Goal: Task Accomplishment & Management: Use online tool/utility

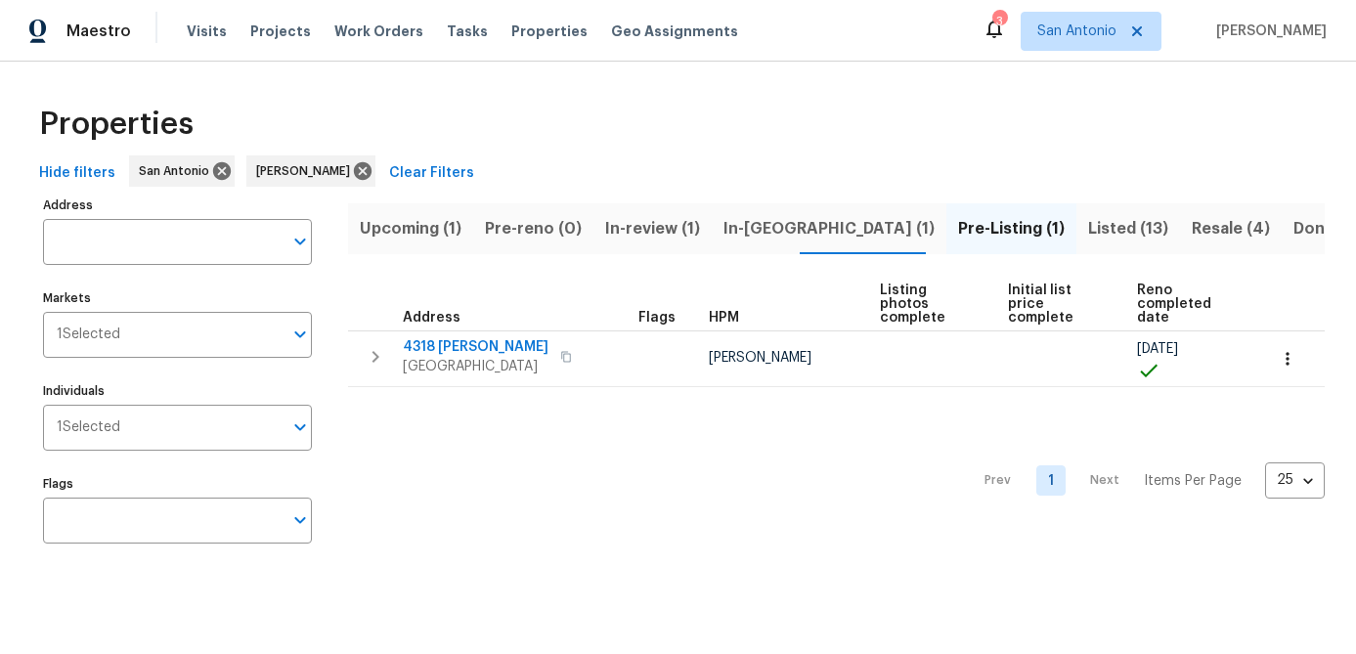
click at [733, 226] on span "In-reno (1)" at bounding box center [828, 228] width 211 height 27
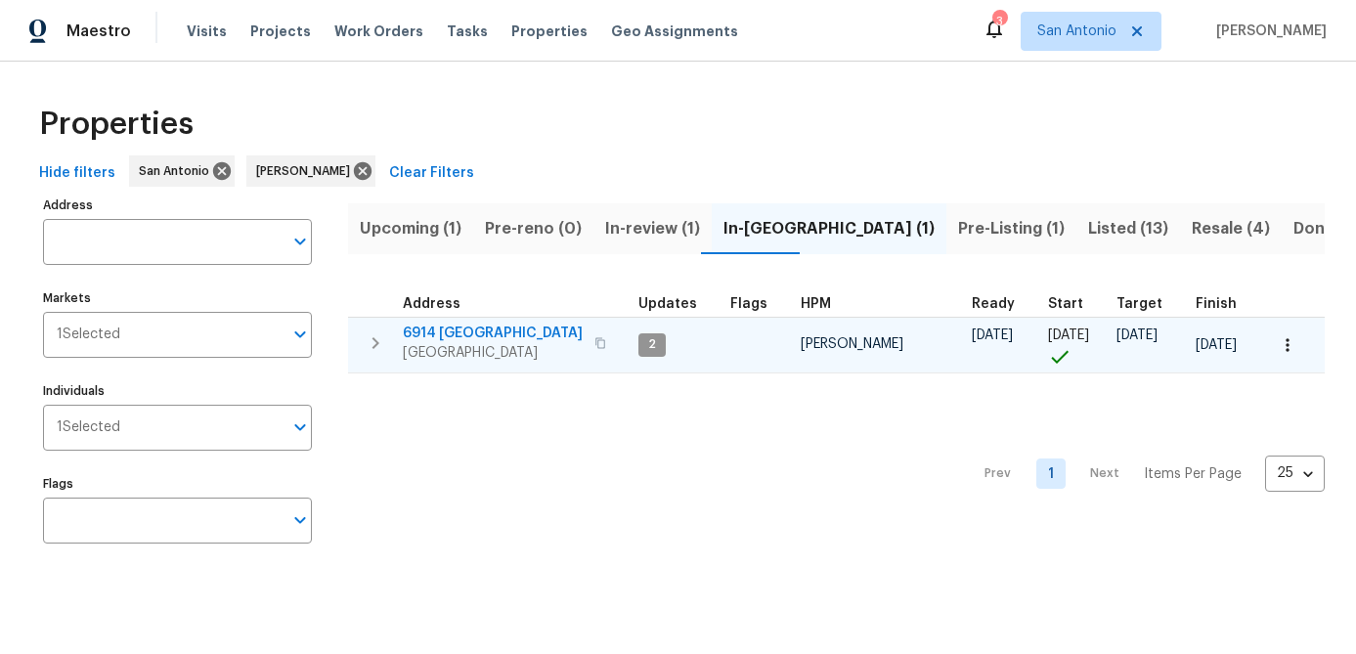
click at [1292, 332] on button "button" at bounding box center [1287, 345] width 43 height 43
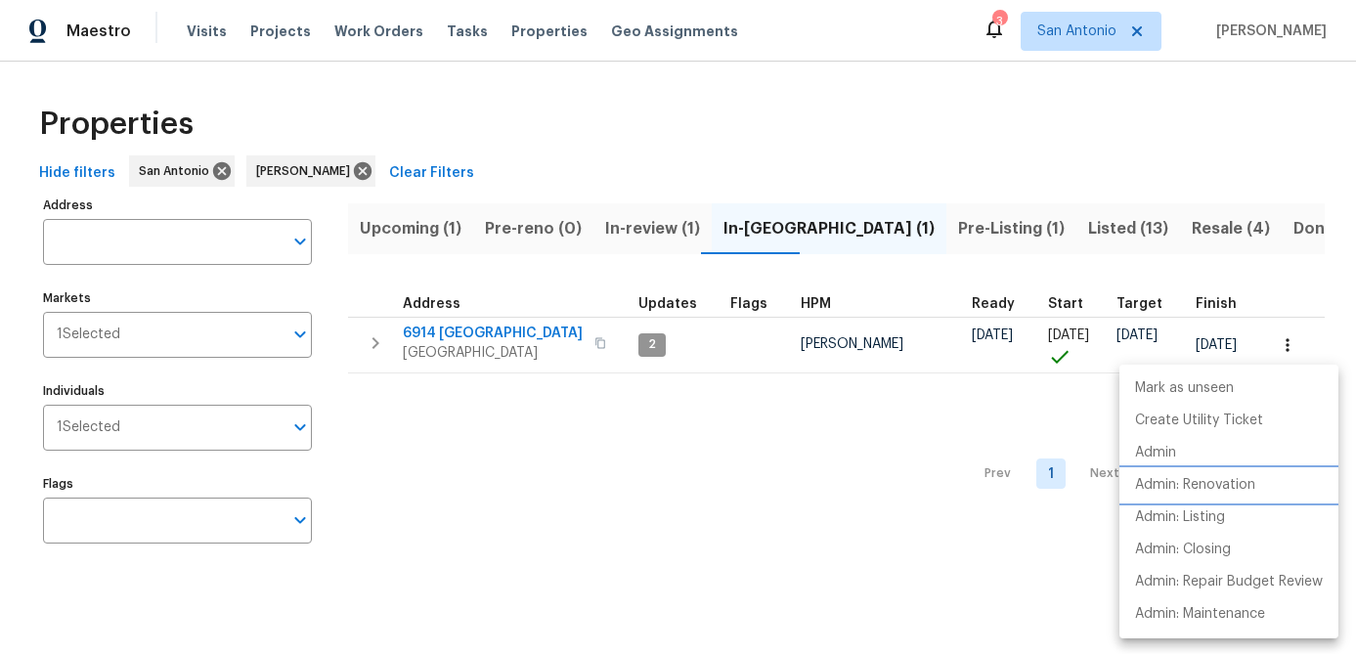
click at [1184, 480] on p "Admin: Renovation" at bounding box center [1195, 485] width 120 height 21
click at [468, 342] on div at bounding box center [678, 327] width 1356 height 654
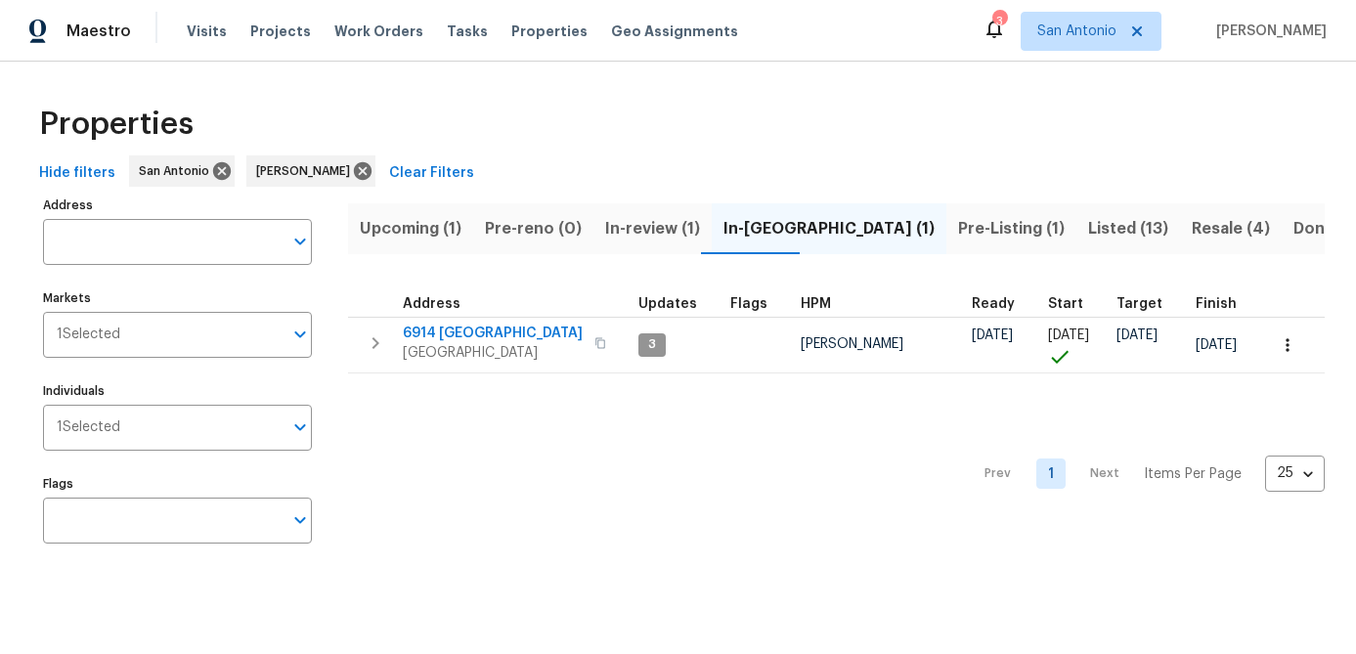
click at [468, 343] on span "[GEOGRAPHIC_DATA]" at bounding box center [493, 353] width 180 height 20
click at [958, 230] on span "Pre-Listing (1)" at bounding box center [1011, 228] width 107 height 27
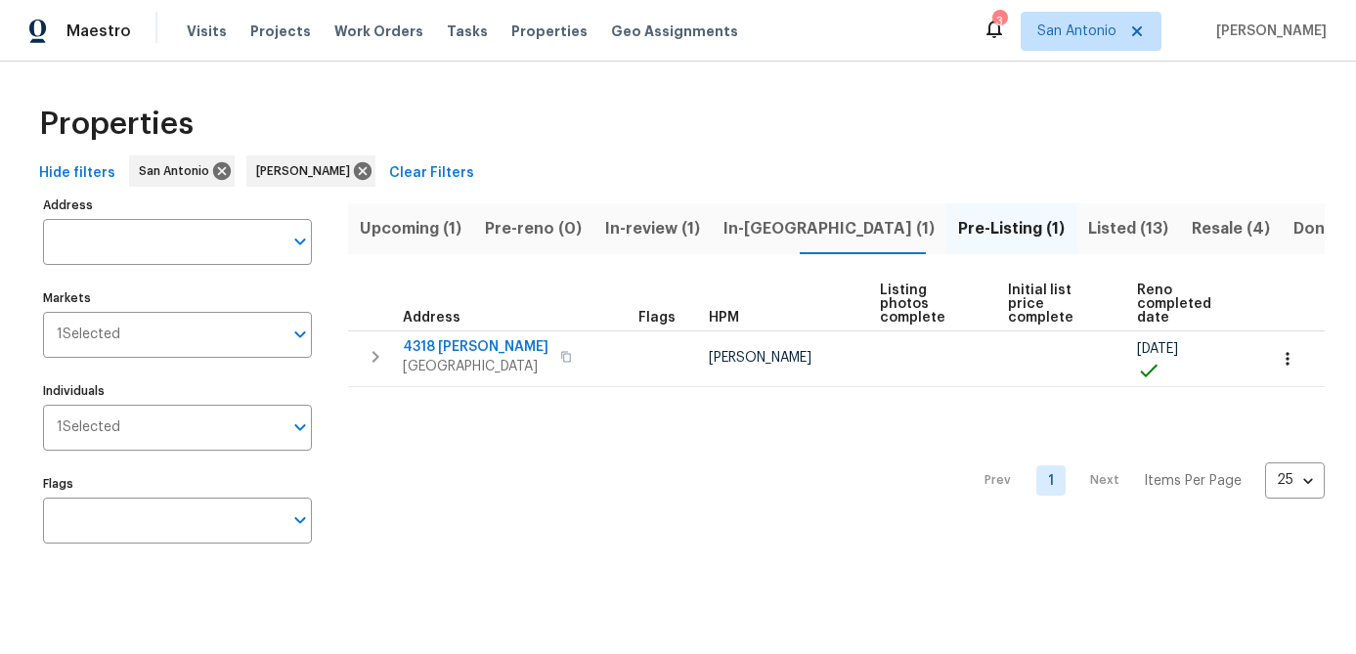
click at [723, 226] on span "In-reno (1)" at bounding box center [828, 228] width 211 height 27
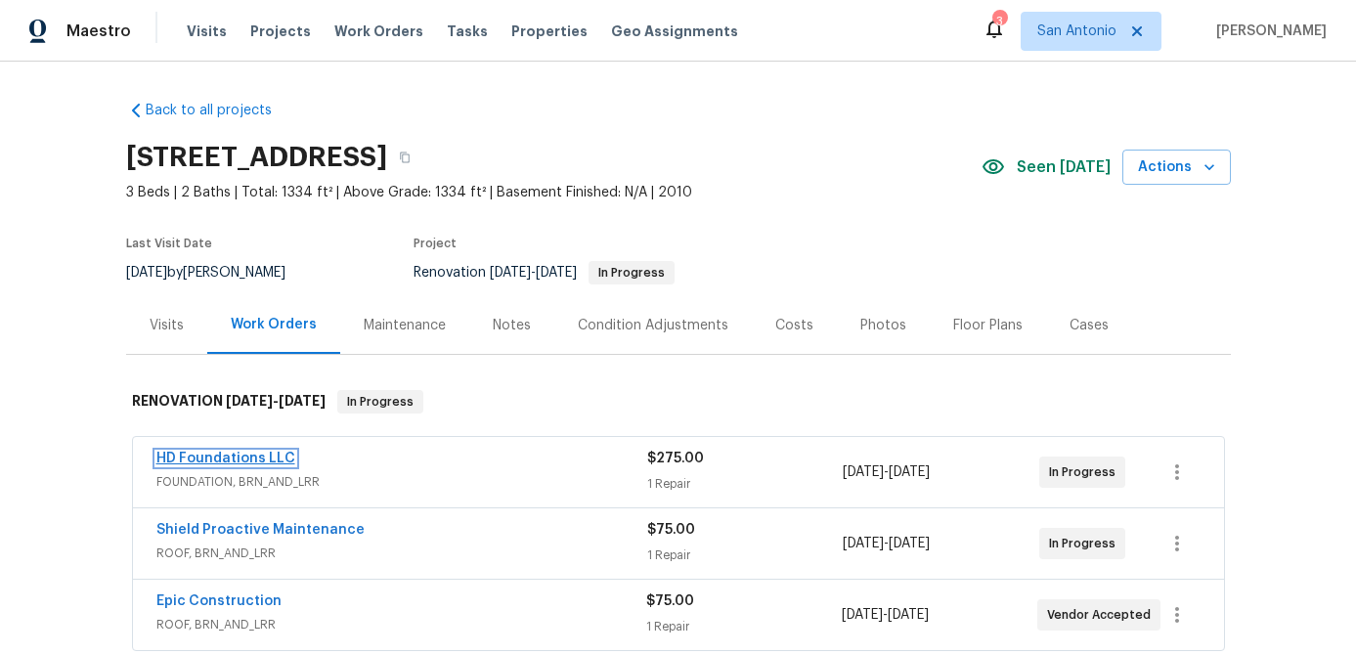
click at [250, 457] on link "HD Foundations LLC" at bounding box center [225, 459] width 139 height 14
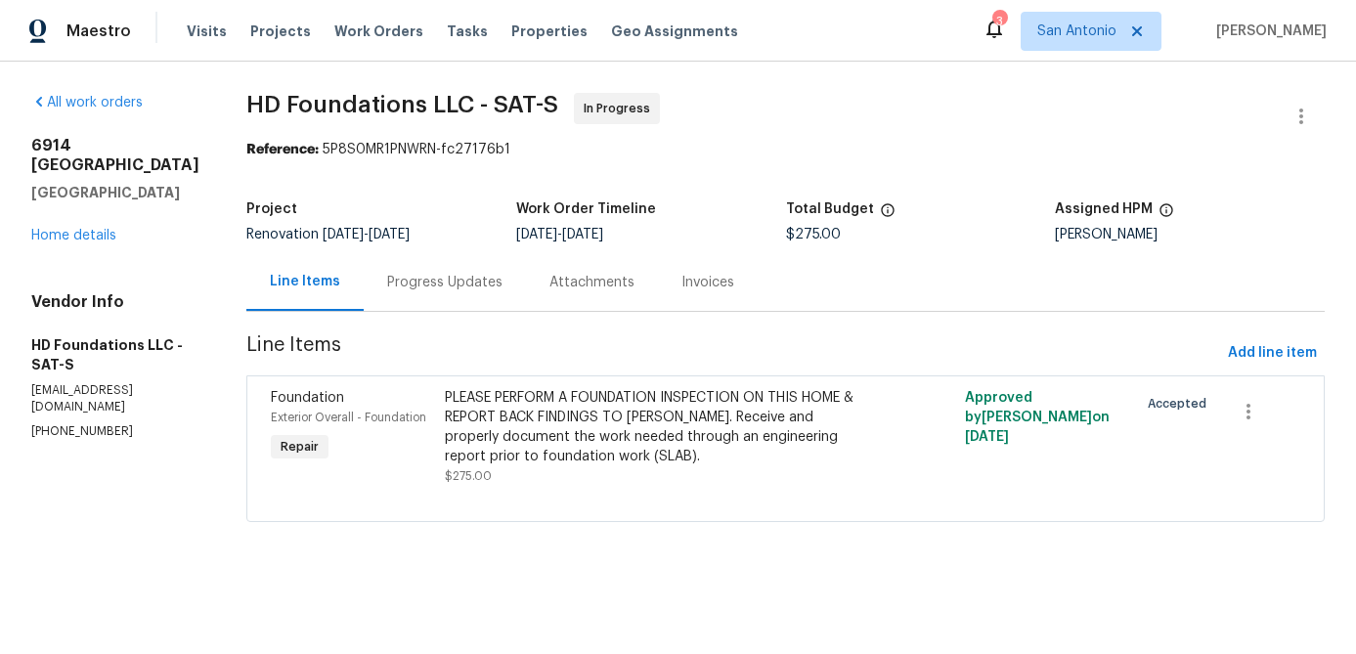
click at [451, 283] on div "Progress Updates" at bounding box center [444, 283] width 115 height 20
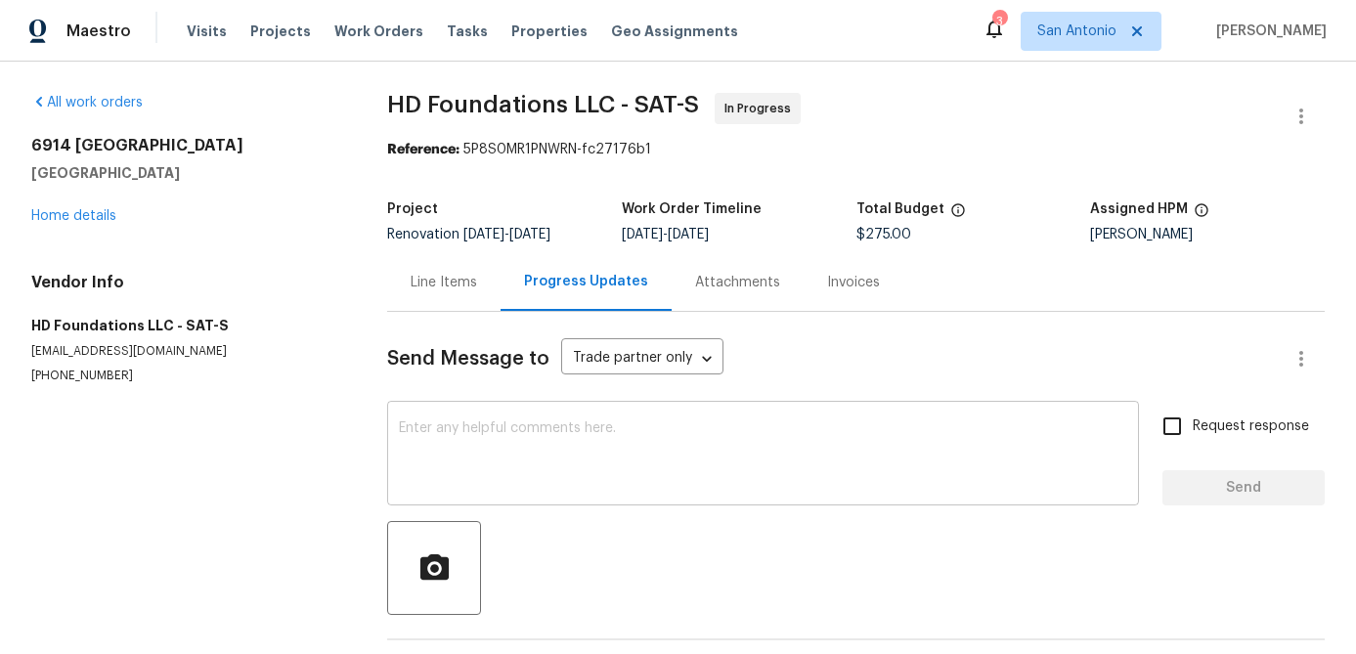
scroll to position [149, 0]
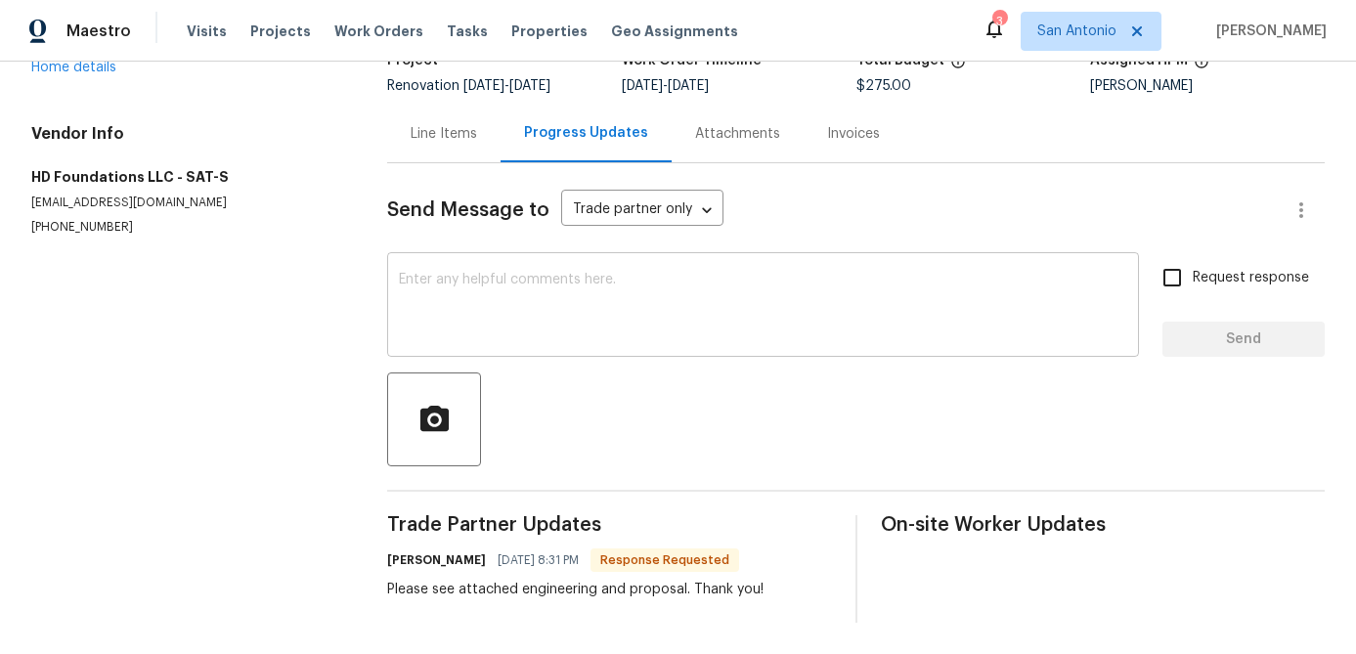
click at [502, 283] on textarea at bounding box center [763, 307] width 728 height 68
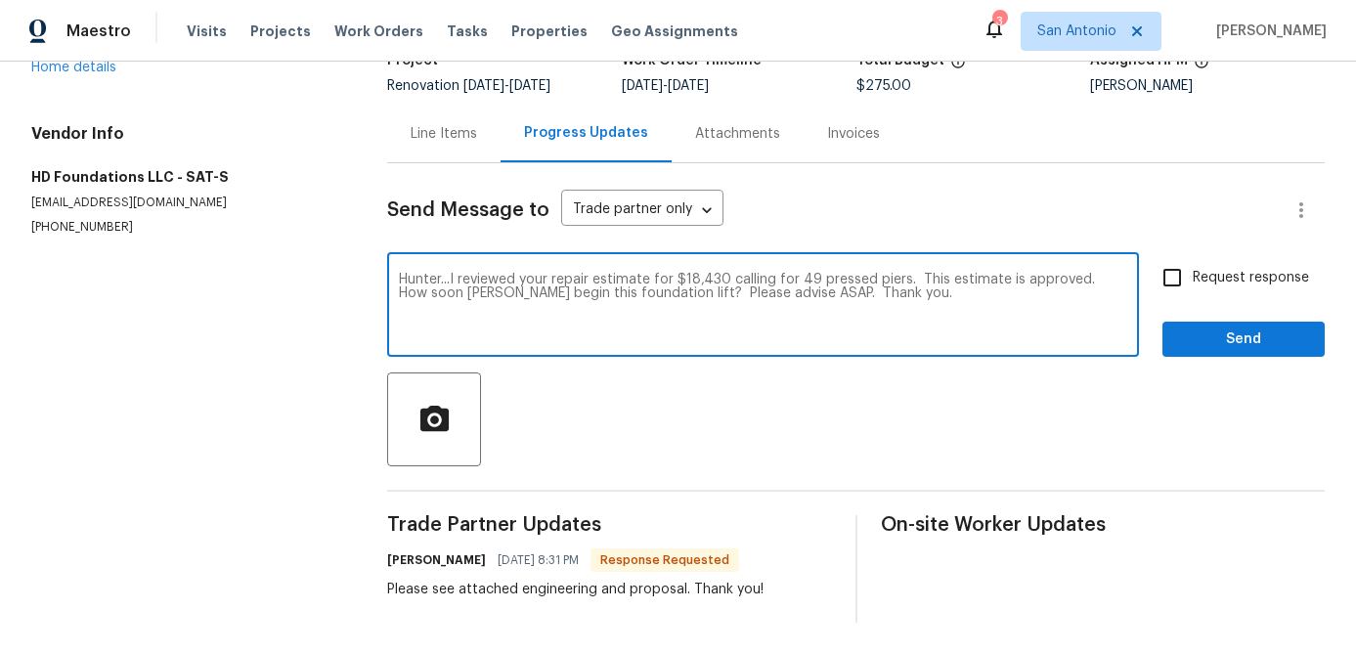
type textarea "Hunter...I reviewed your repair estimate for $18,430 calling for 49 pressed pie…"
click at [1181, 275] on input "Request response" at bounding box center [1172, 277] width 41 height 41
checkbox input "true"
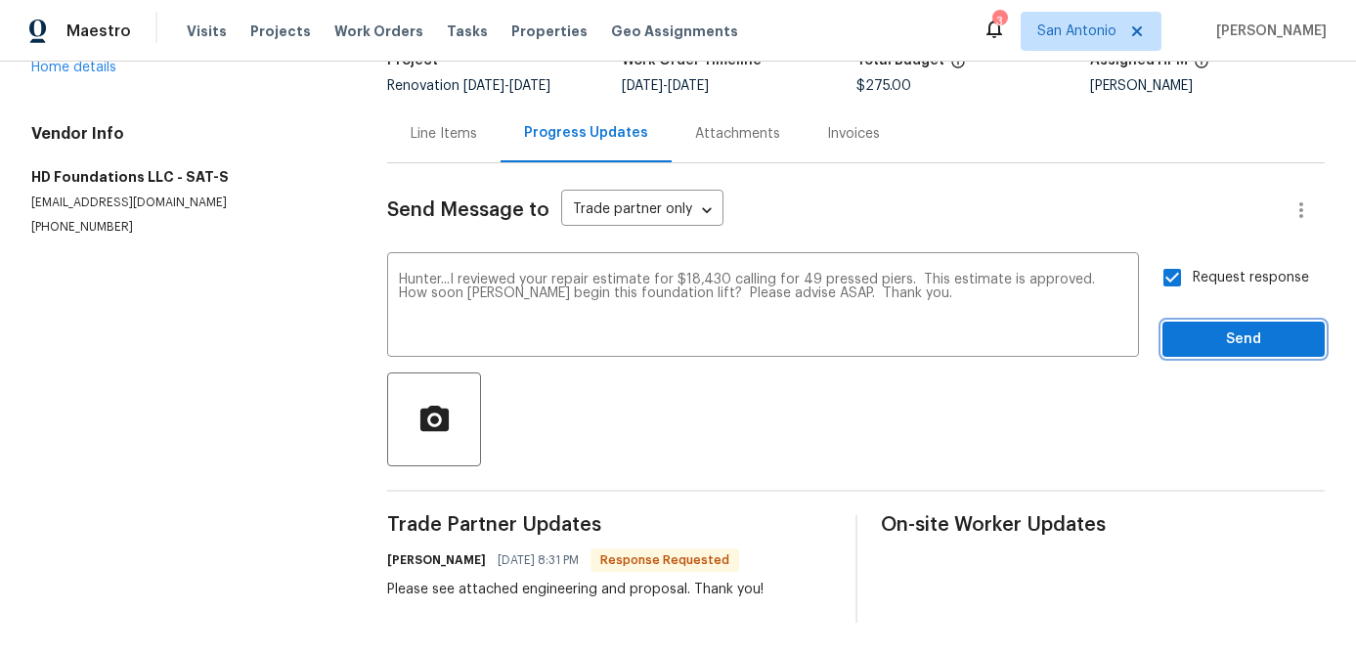
click at [1221, 343] on span "Send" at bounding box center [1243, 340] width 131 height 24
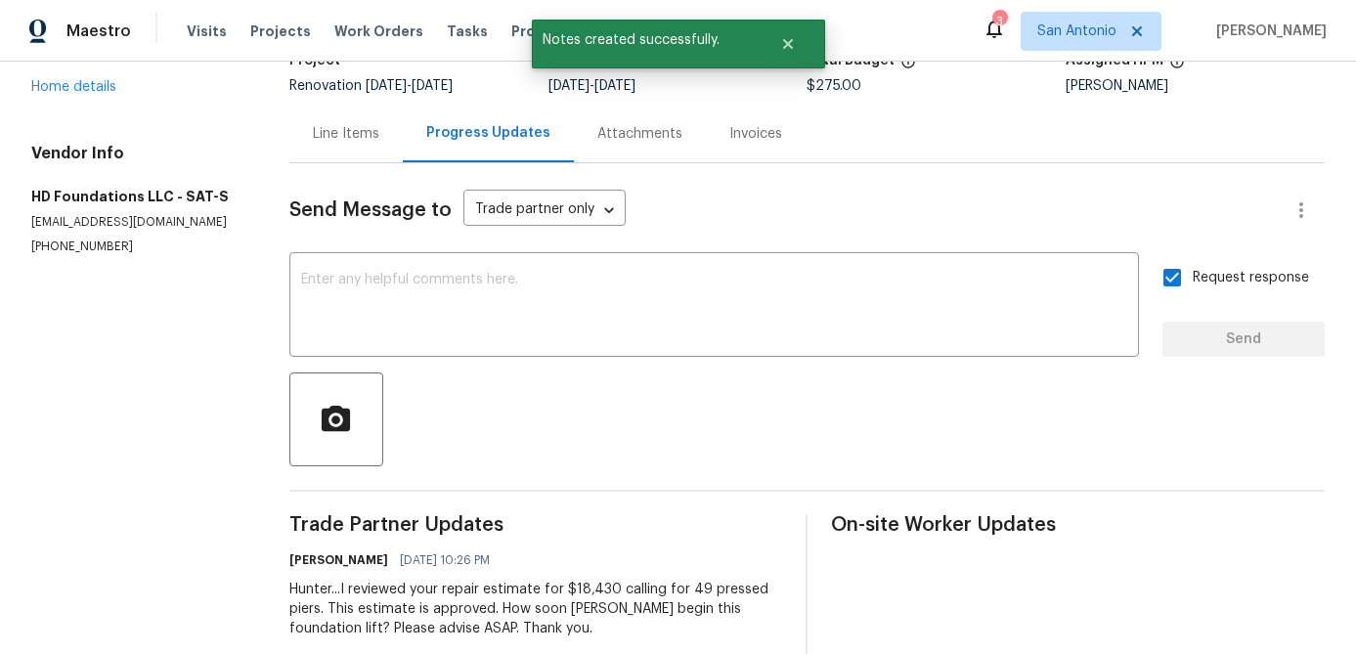
click at [351, 137] on div "Line Items" at bounding box center [346, 134] width 66 height 20
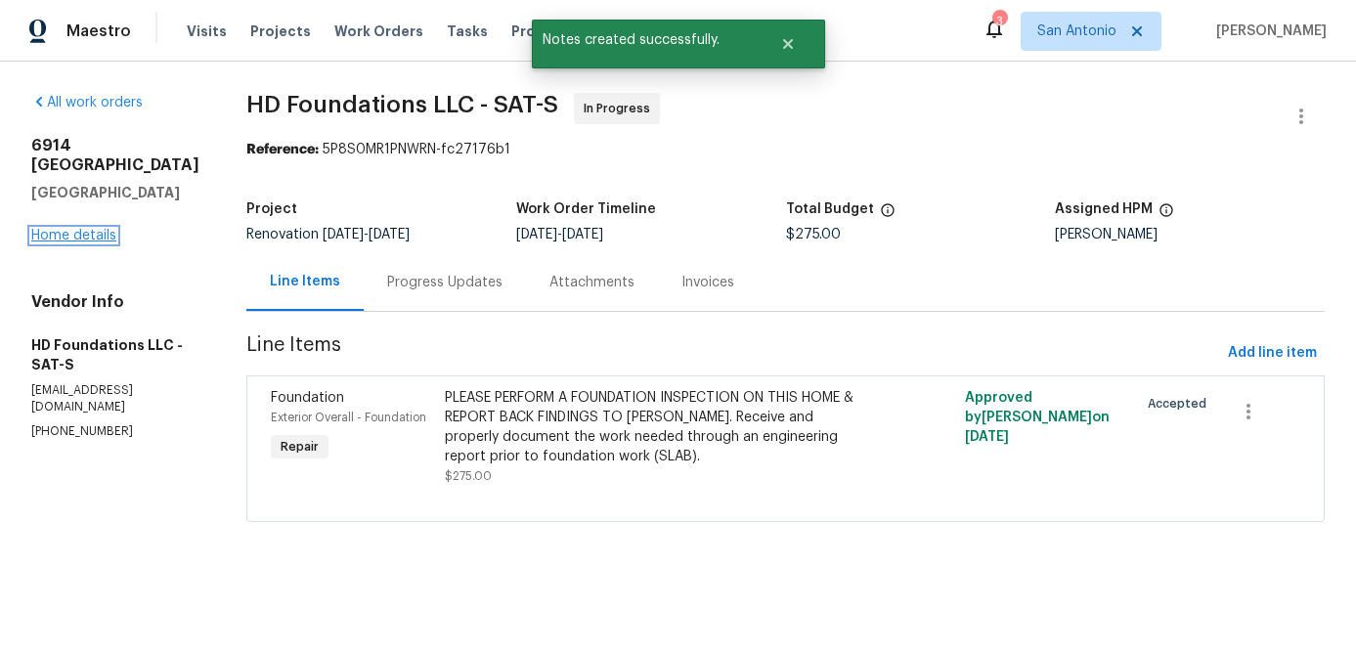
click at [87, 229] on link "Home details" at bounding box center [73, 236] width 85 height 14
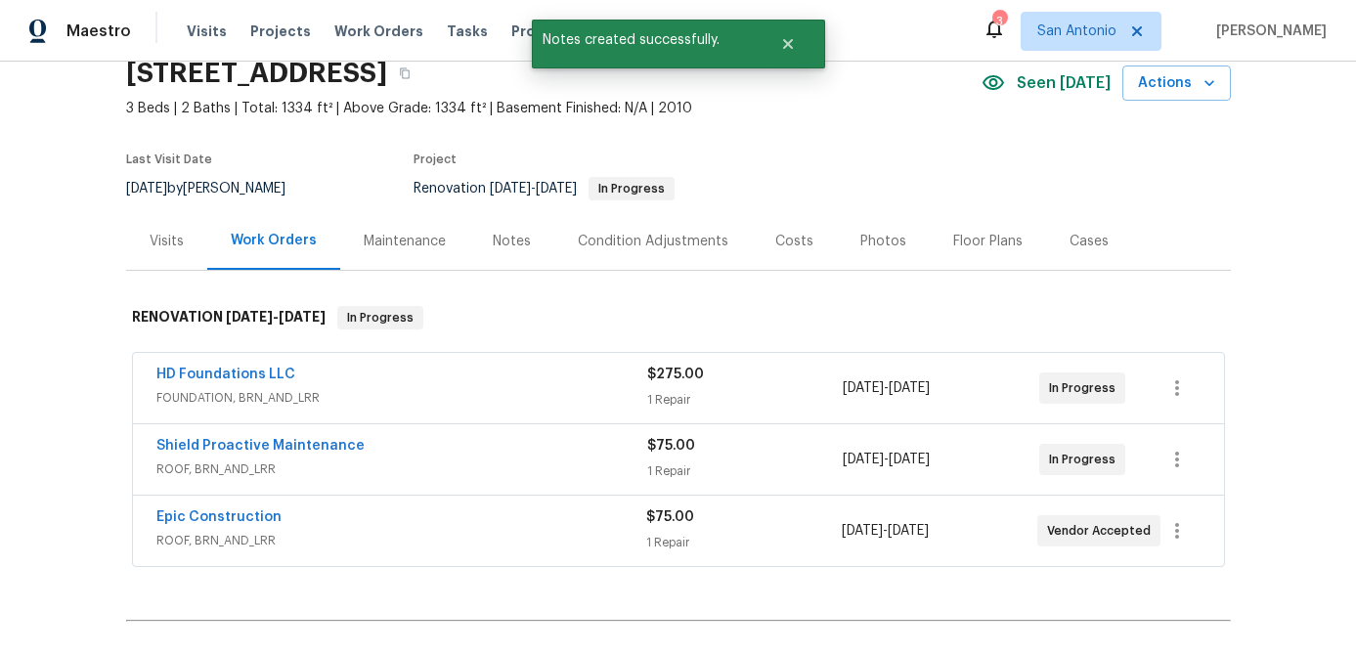
scroll to position [85, 0]
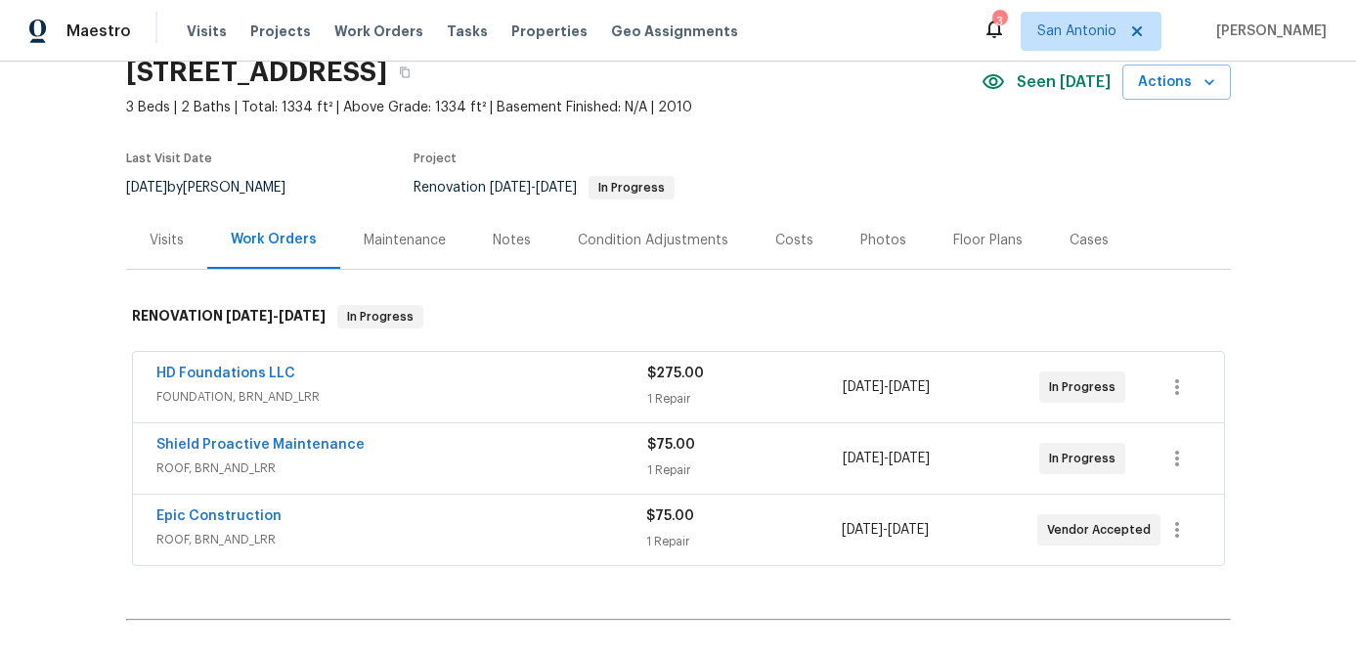
click at [386, 448] on div "Shield Proactive Maintenance" at bounding box center [401, 446] width 491 height 23
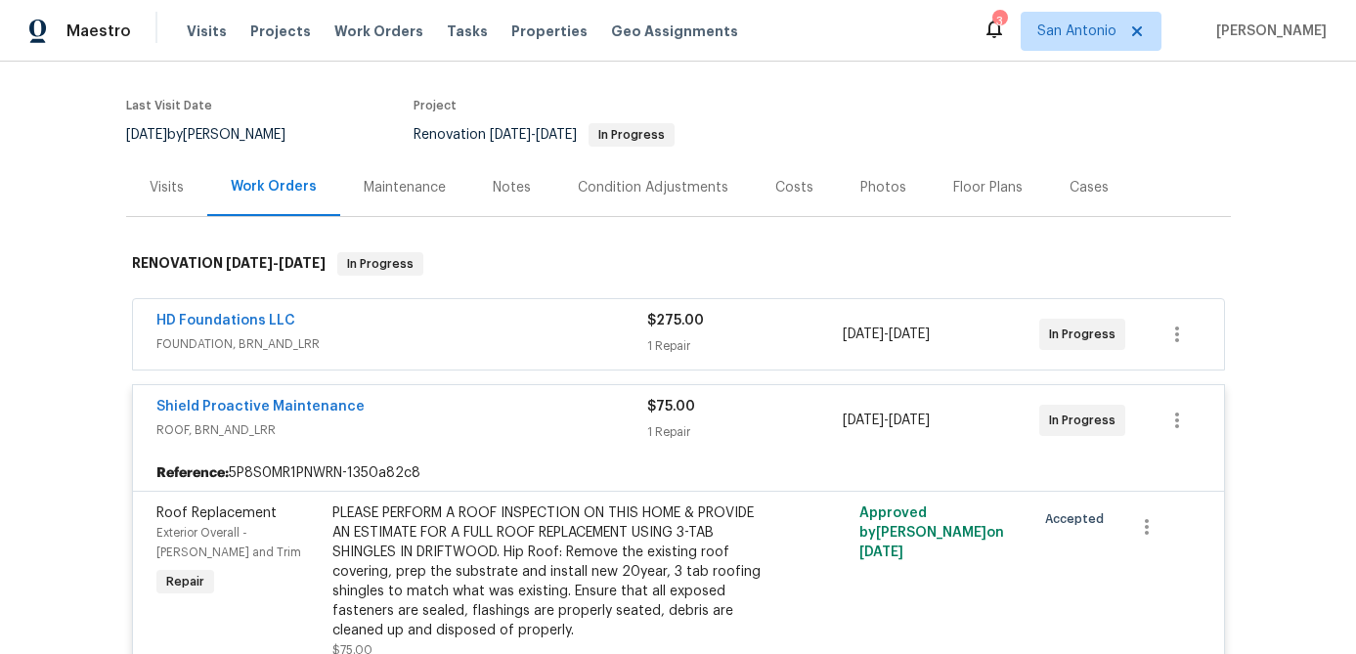
scroll to position [144, 0]
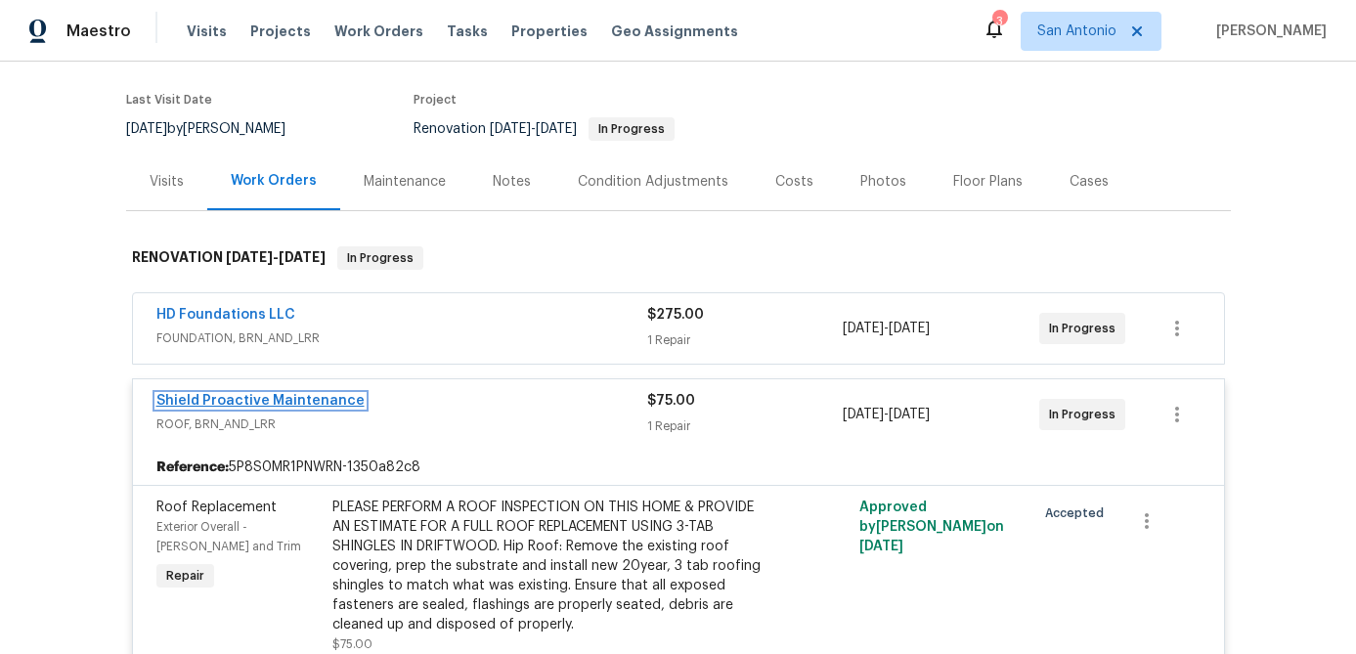
click at [279, 399] on link "Shield Proactive Maintenance" at bounding box center [260, 401] width 208 height 14
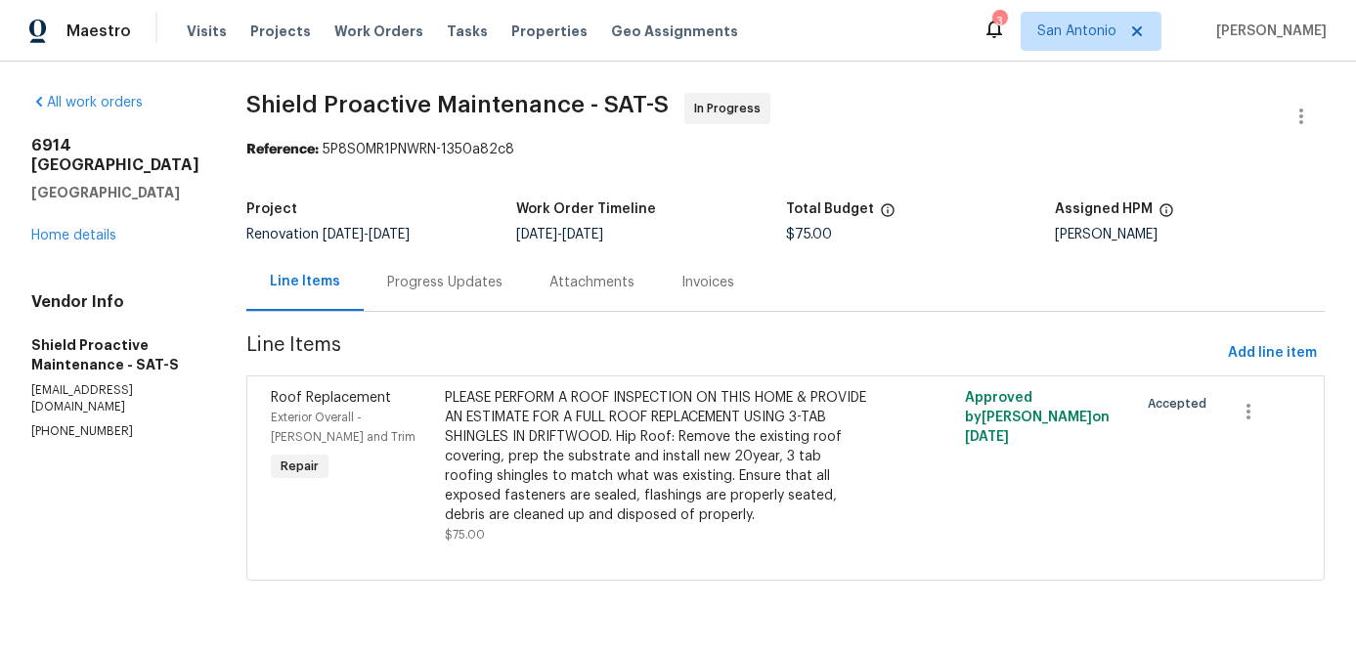
click at [407, 287] on div "Progress Updates" at bounding box center [444, 283] width 115 height 20
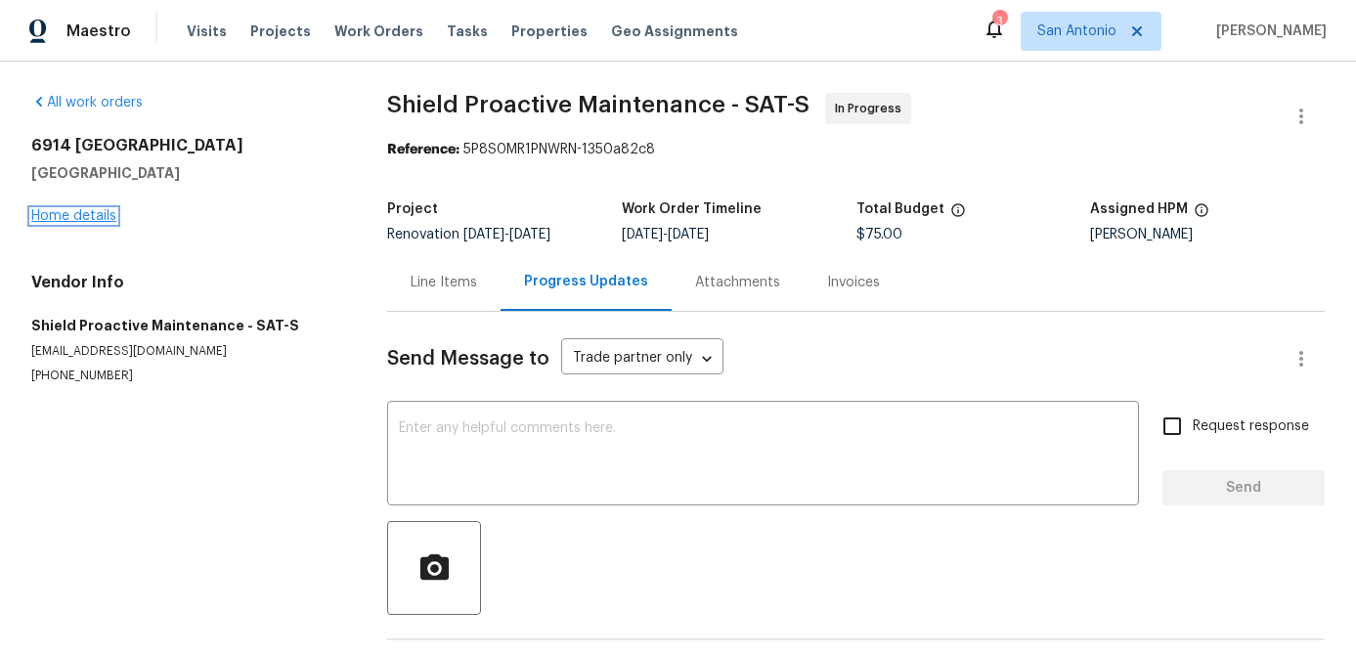
click at [86, 221] on link "Home details" at bounding box center [73, 216] width 85 height 14
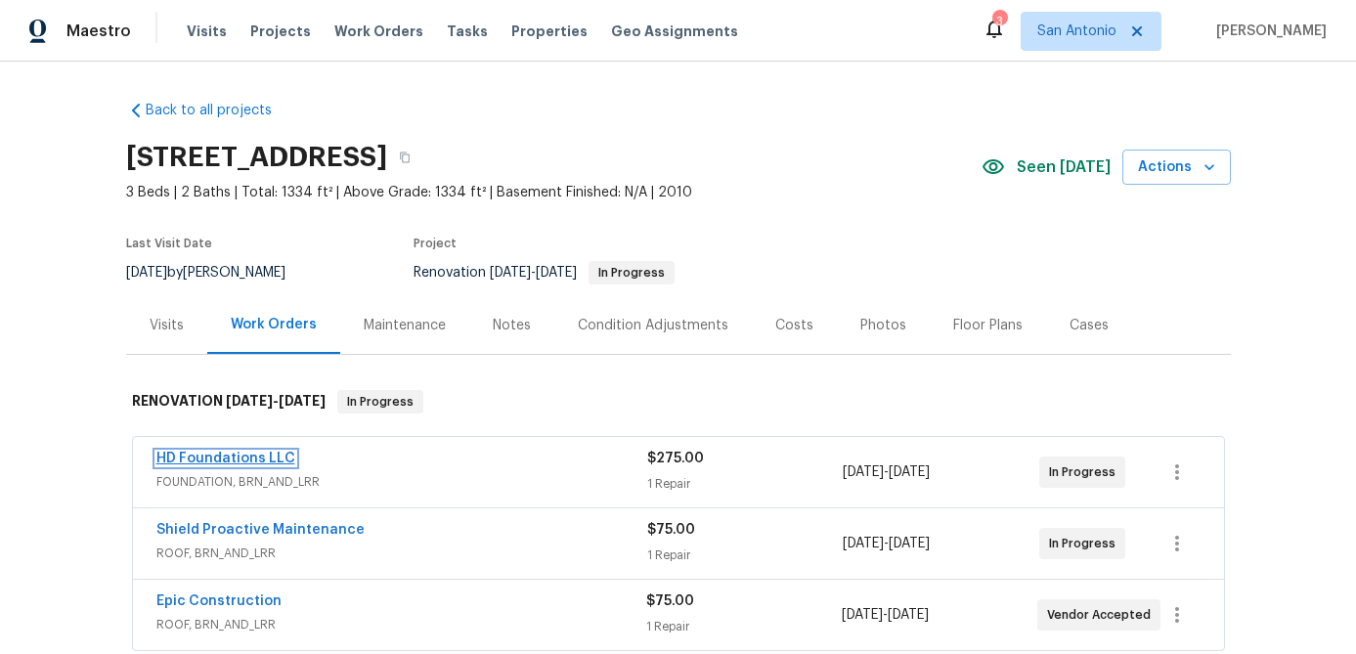
click at [255, 452] on link "HD Foundations LLC" at bounding box center [225, 459] width 139 height 14
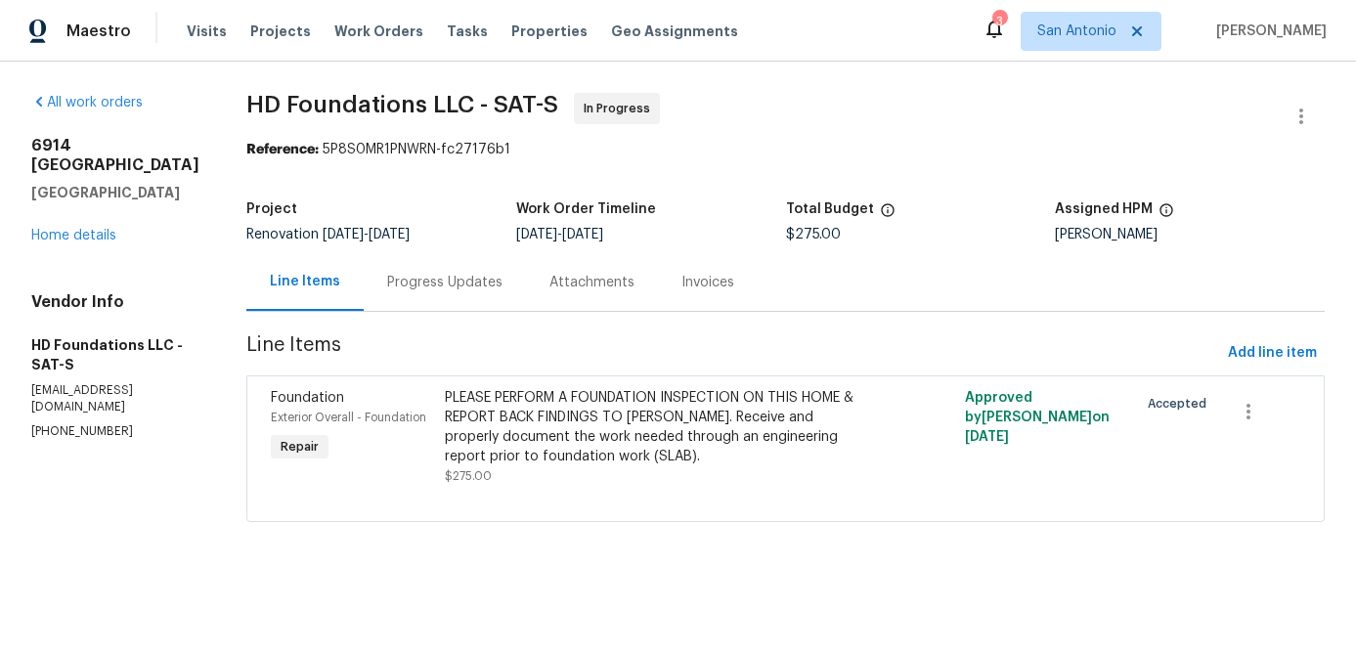
click at [468, 288] on div "Progress Updates" at bounding box center [444, 283] width 115 height 20
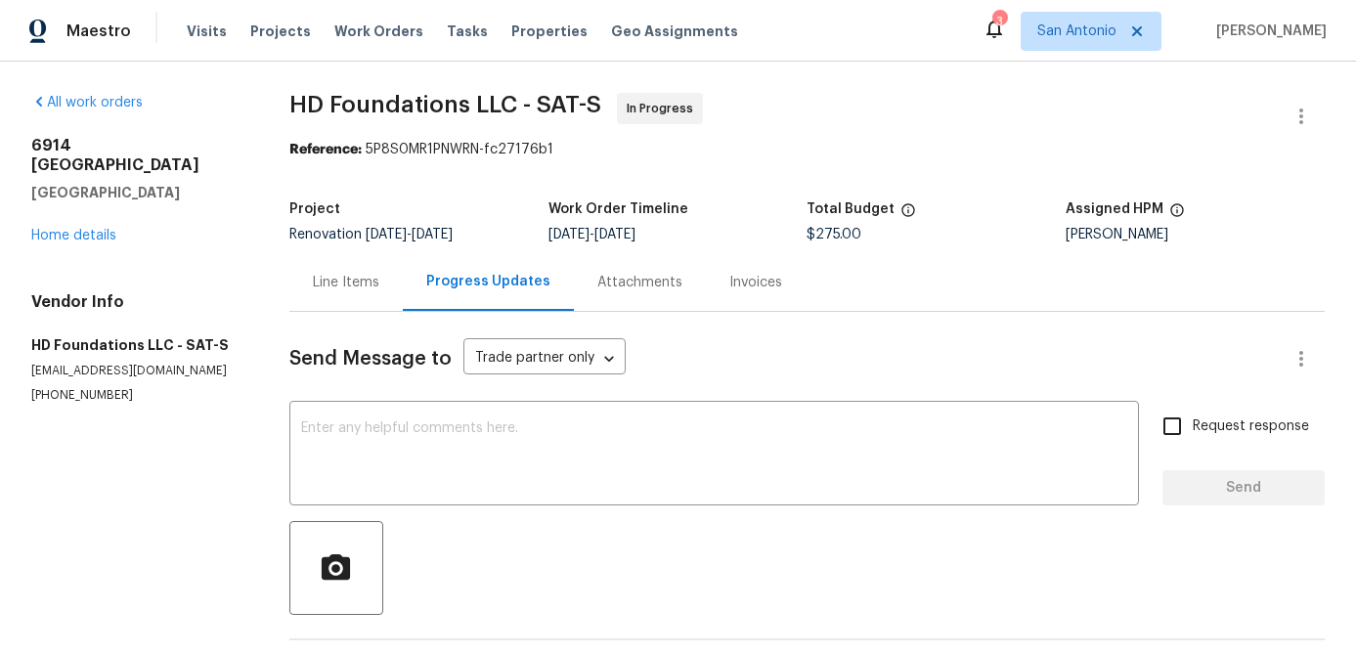
click at [352, 284] on div "Line Items" at bounding box center [346, 283] width 66 height 20
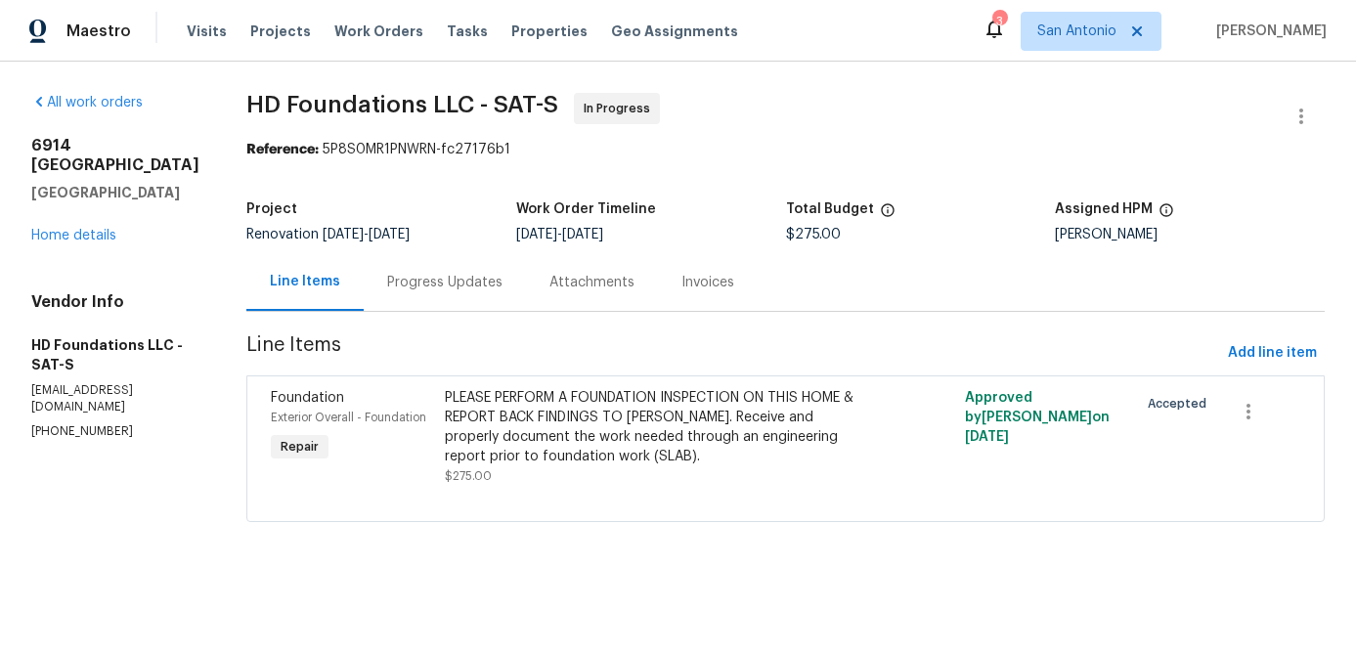
click at [524, 431] on div "PLEASE PERFORM A FOUNDATION INSPECTION ON THIS HOME & REPORT BACK FINDINGS TO […" at bounding box center [656, 427] width 422 height 78
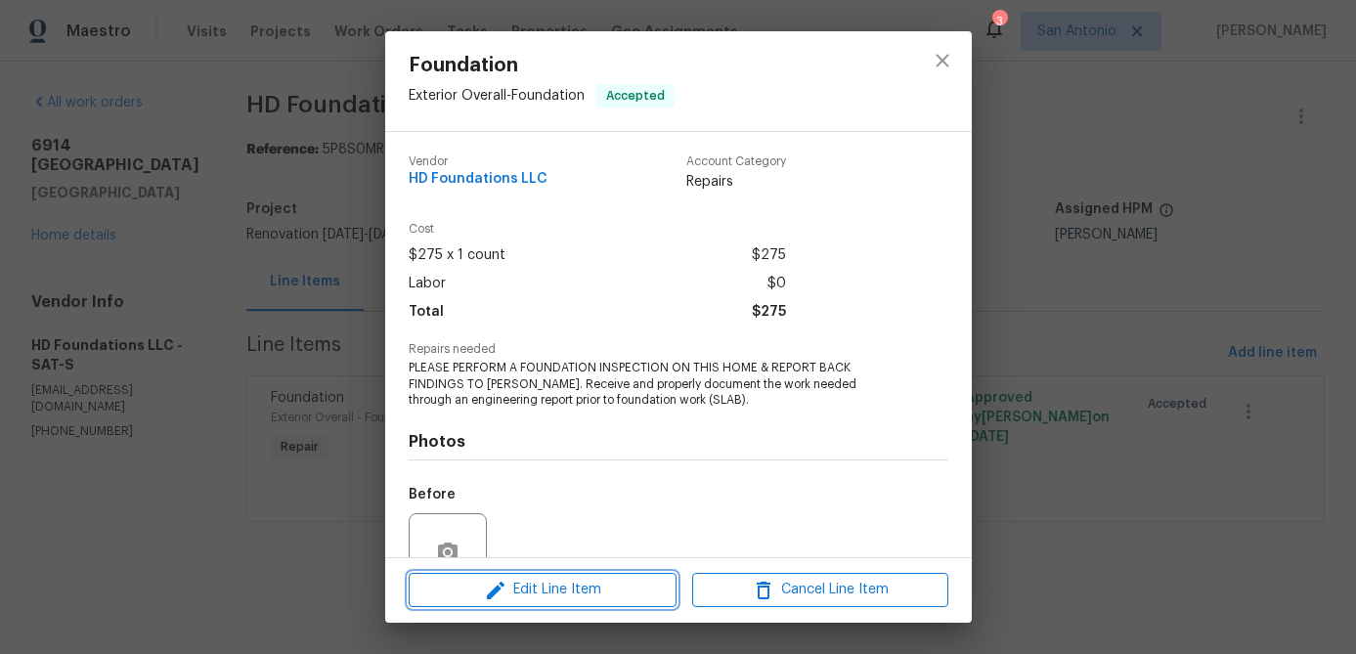
click at [566, 591] on span "Edit Line Item" at bounding box center [543, 590] width 256 height 24
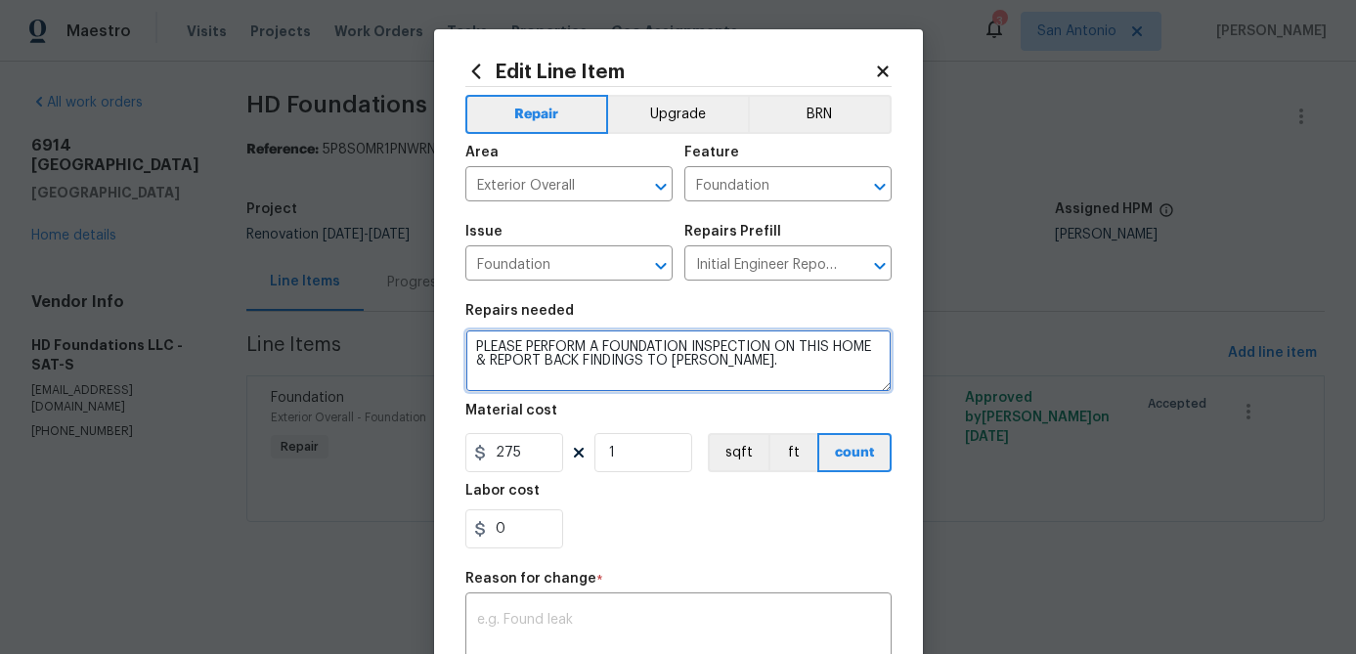
drag, startPoint x: 849, startPoint y: 360, endPoint x: 460, endPoint y: 319, distance: 390.3
click at [460, 319] on div "Edit Line Item Repair Upgrade BRN Area Exterior Overall ​ Feature Foundation ​ …" at bounding box center [678, 481] width 489 height 904
click at [857, 260] on icon "Clear" at bounding box center [855, 266] width 20 height 20
type textarea "Receive and properly document the work needed through an engineering report pri…"
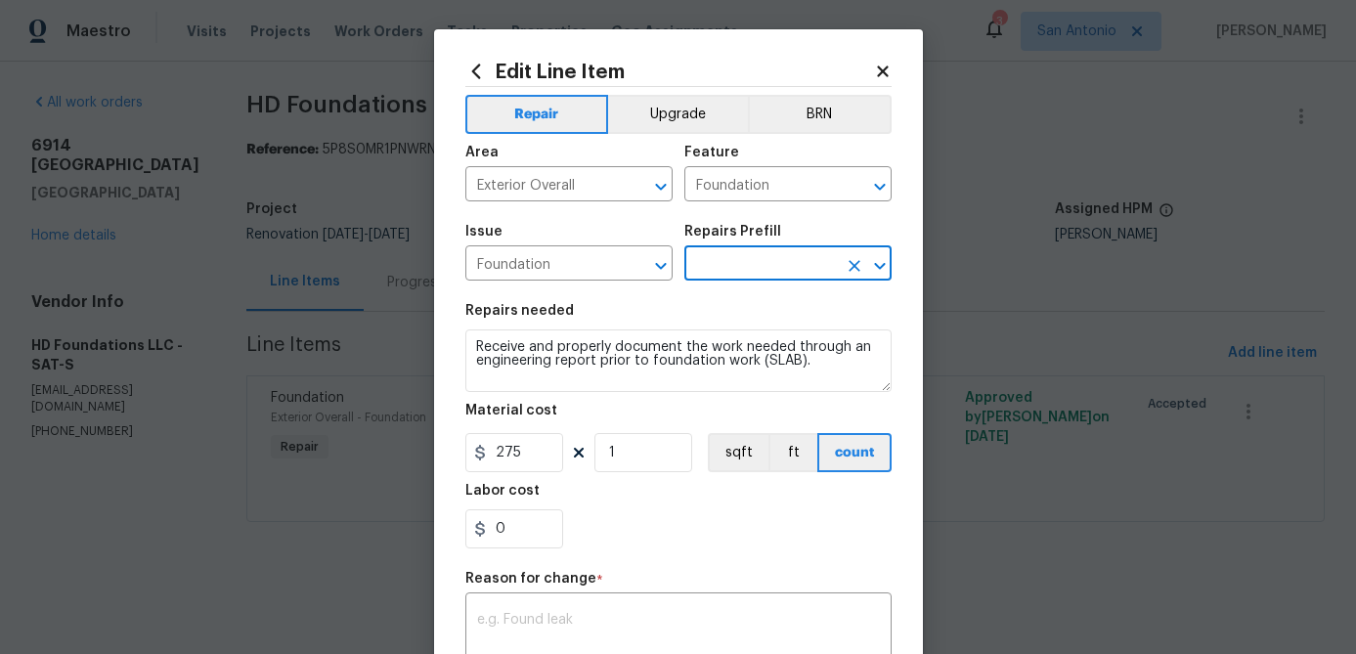
click at [822, 263] on input "text" at bounding box center [760, 265] width 153 height 30
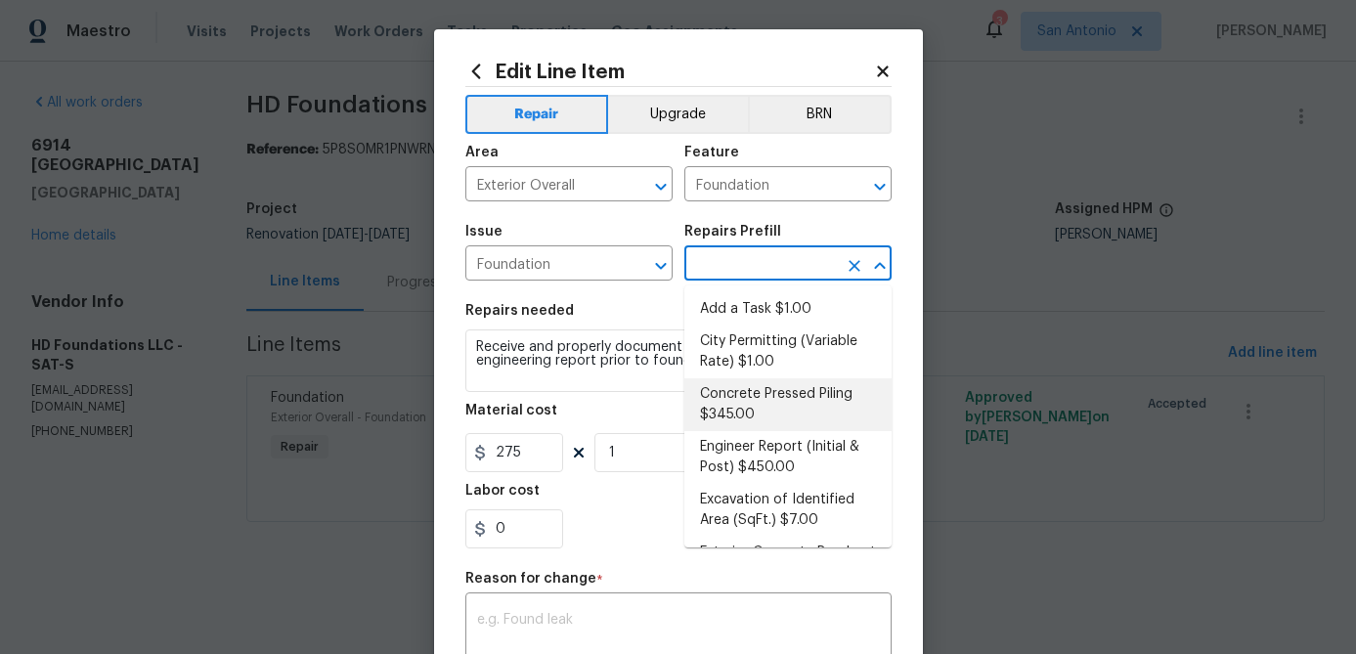
click at [787, 387] on li "Concrete Pressed Piling $345.00" at bounding box center [787, 404] width 207 height 53
type textarea "Properly prep the area for work and install (1) concrete pressed piling. New pi…"
type input "Concrete Pressed Piling $345.00"
type input "345"
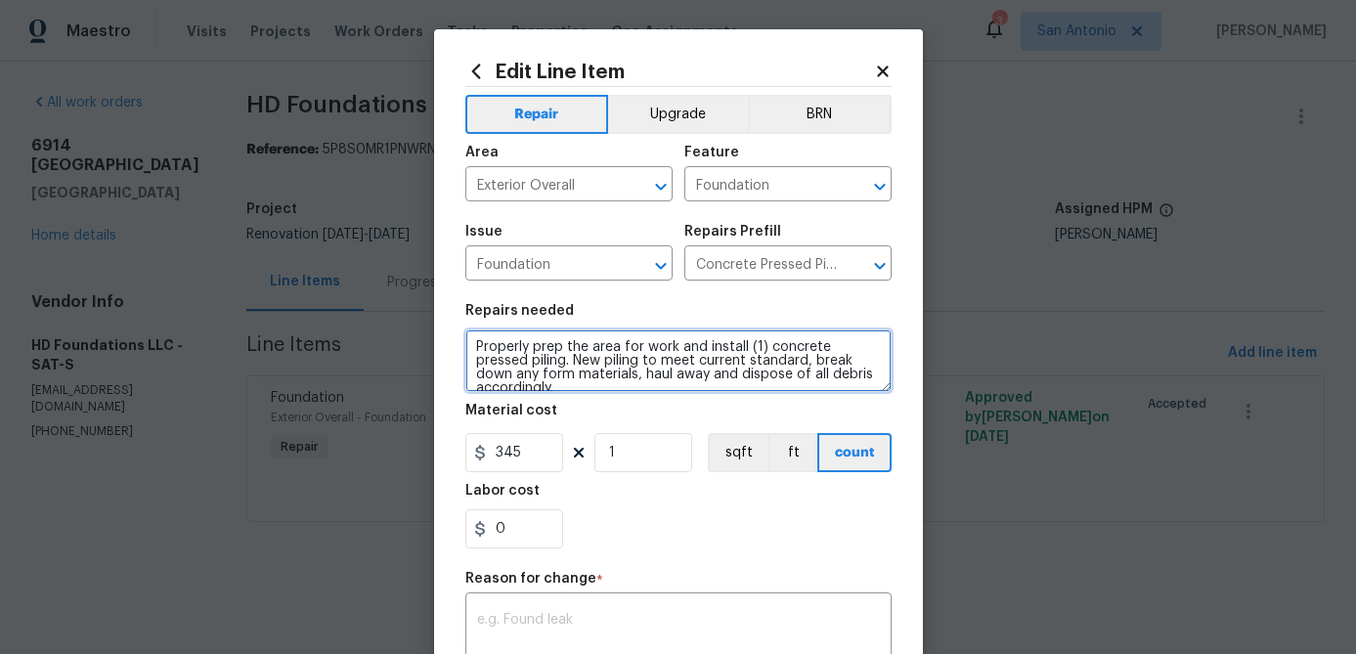
click at [475, 344] on textarea "Properly prep the area for work and install (1) concrete pressed piling. New pi…" at bounding box center [678, 360] width 426 height 63
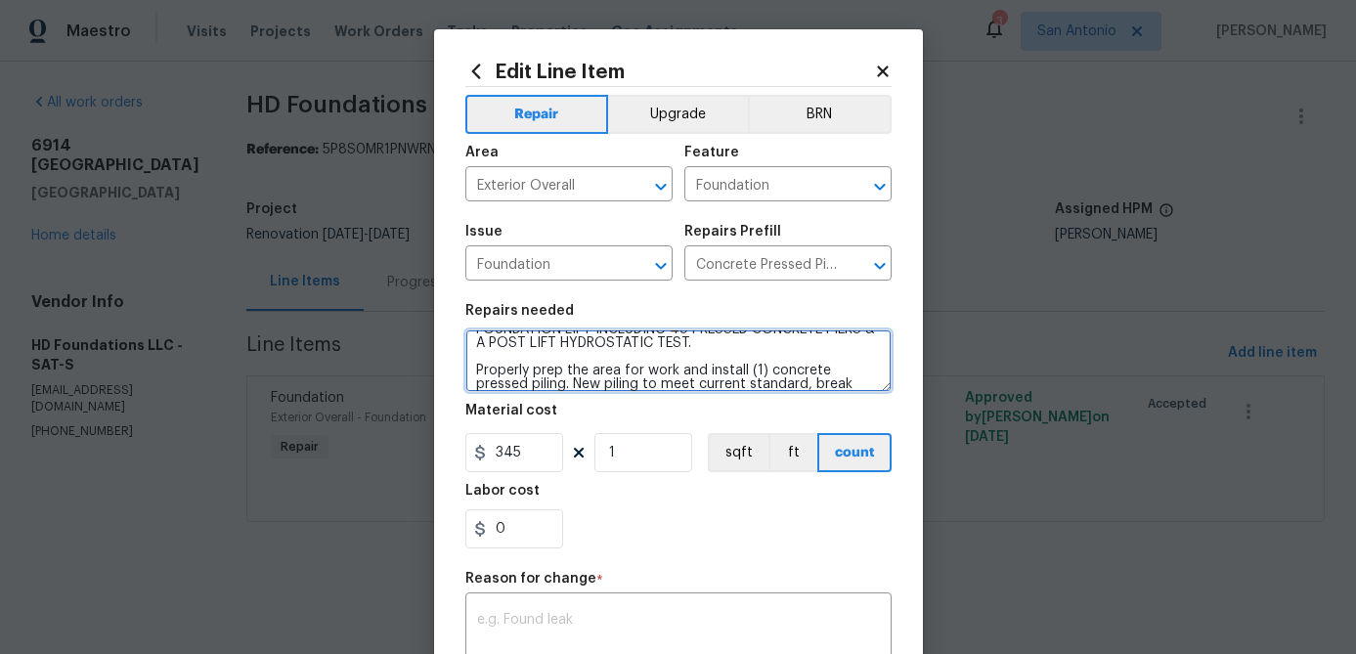
scroll to position [4, 0]
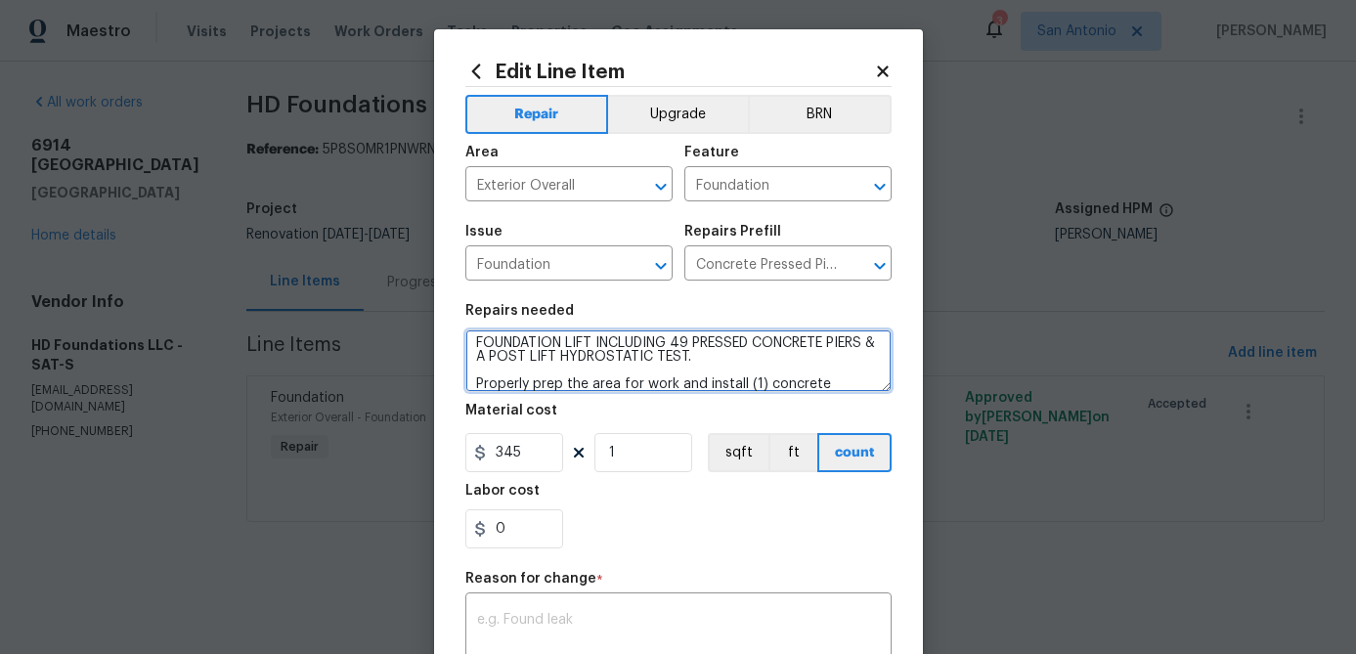
type textarea "FOUNDATION LIFT INCLUDING 49 PRESSED CONCRETE PIERS & A POST LIFT HYDROSTATIC T…"
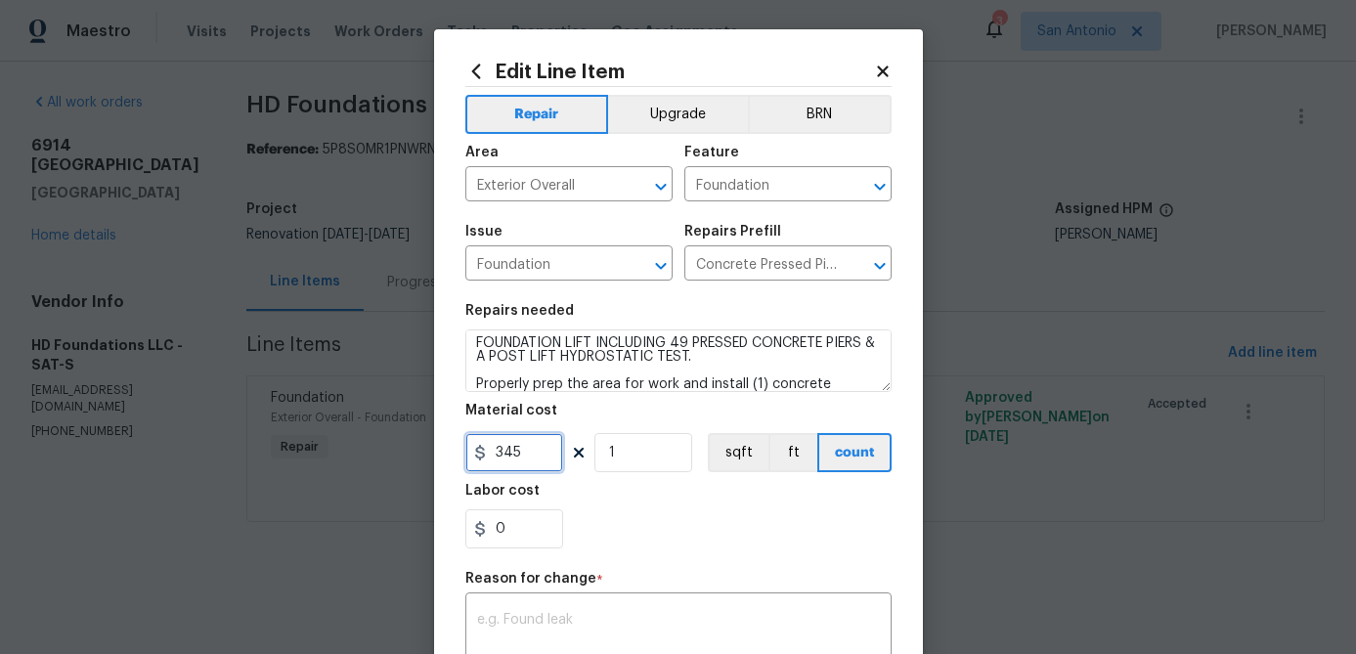
click at [542, 455] on input "345" at bounding box center [514, 452] width 98 height 39
type input "18430"
click at [636, 453] on input "1" at bounding box center [643, 452] width 98 height 39
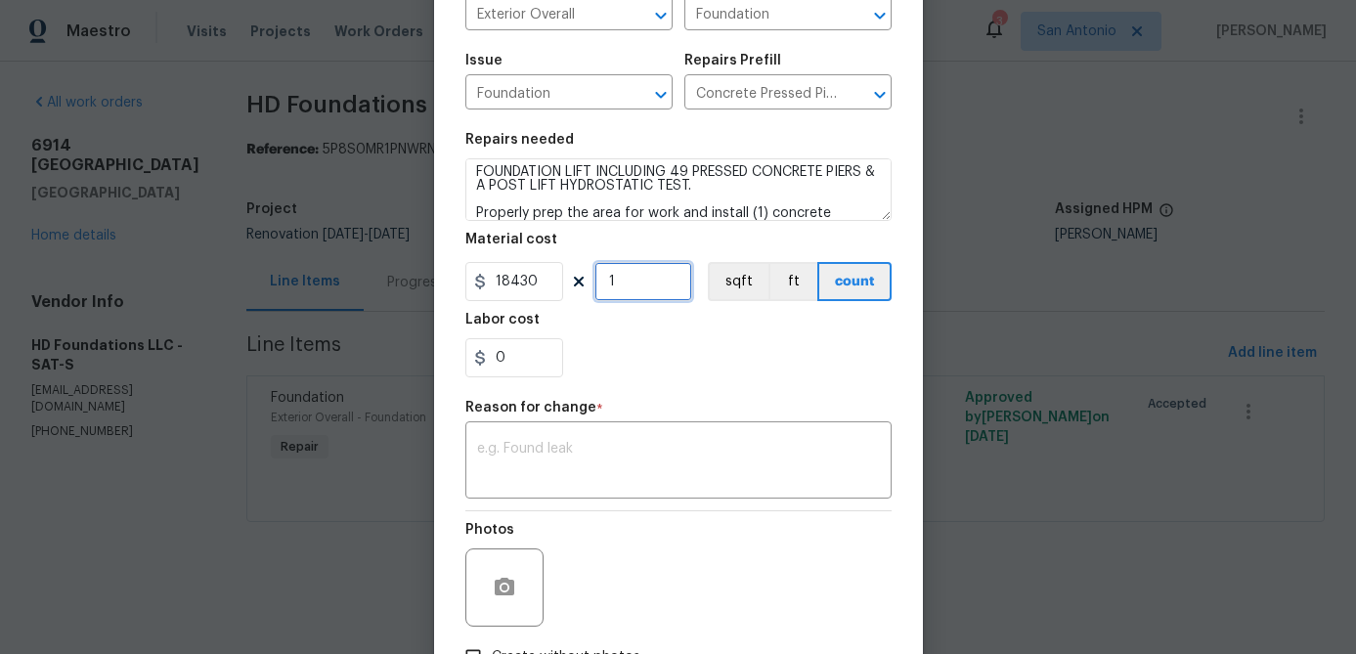
scroll to position [225, 0]
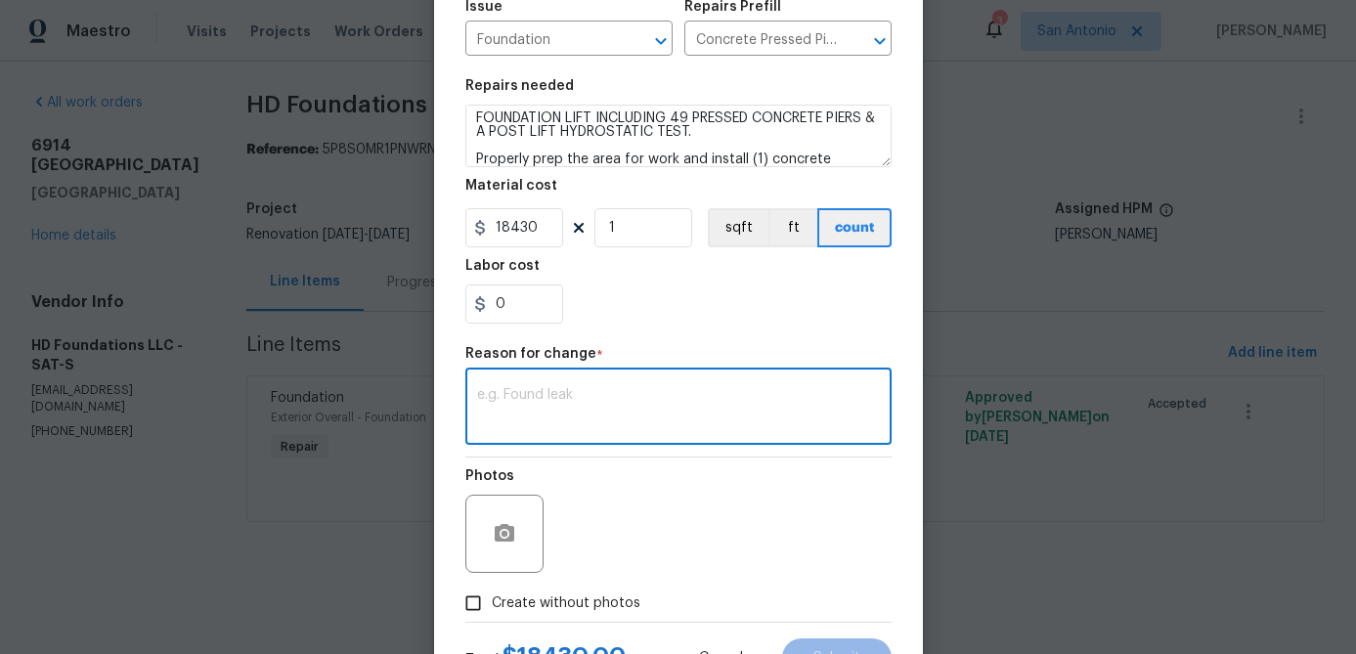
click at [549, 397] on textarea at bounding box center [678, 408] width 403 height 41
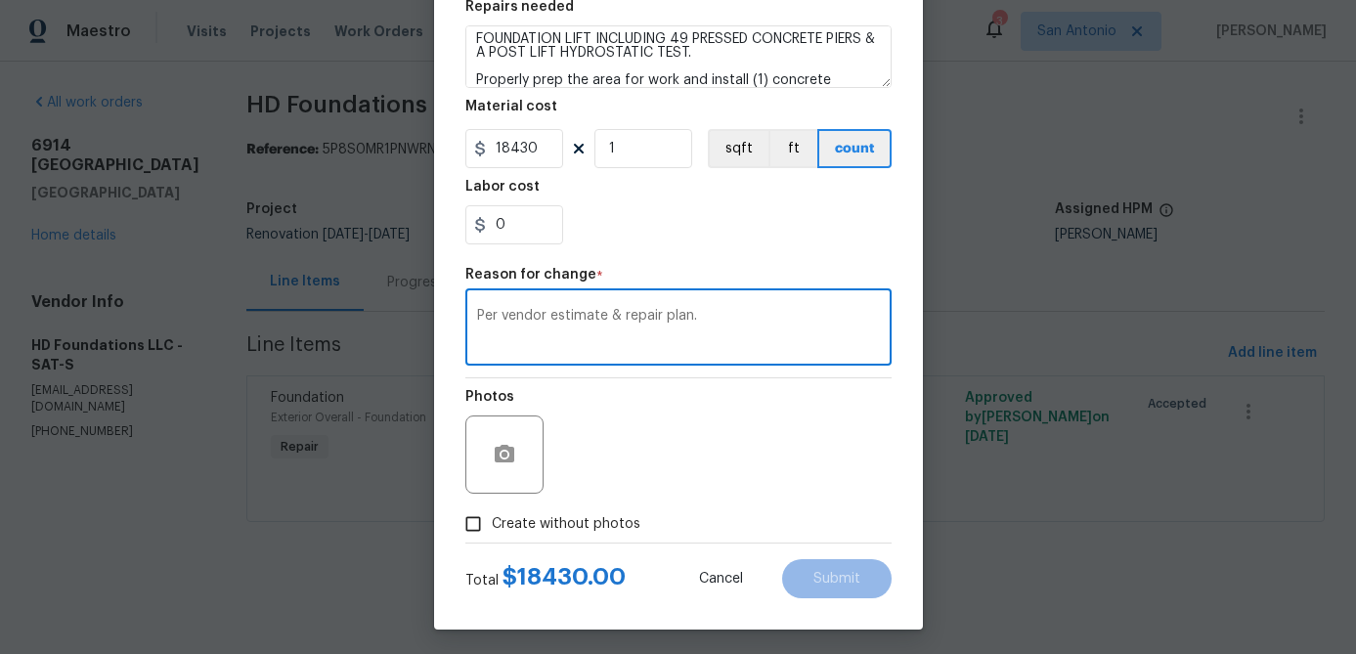
scroll to position [310, 0]
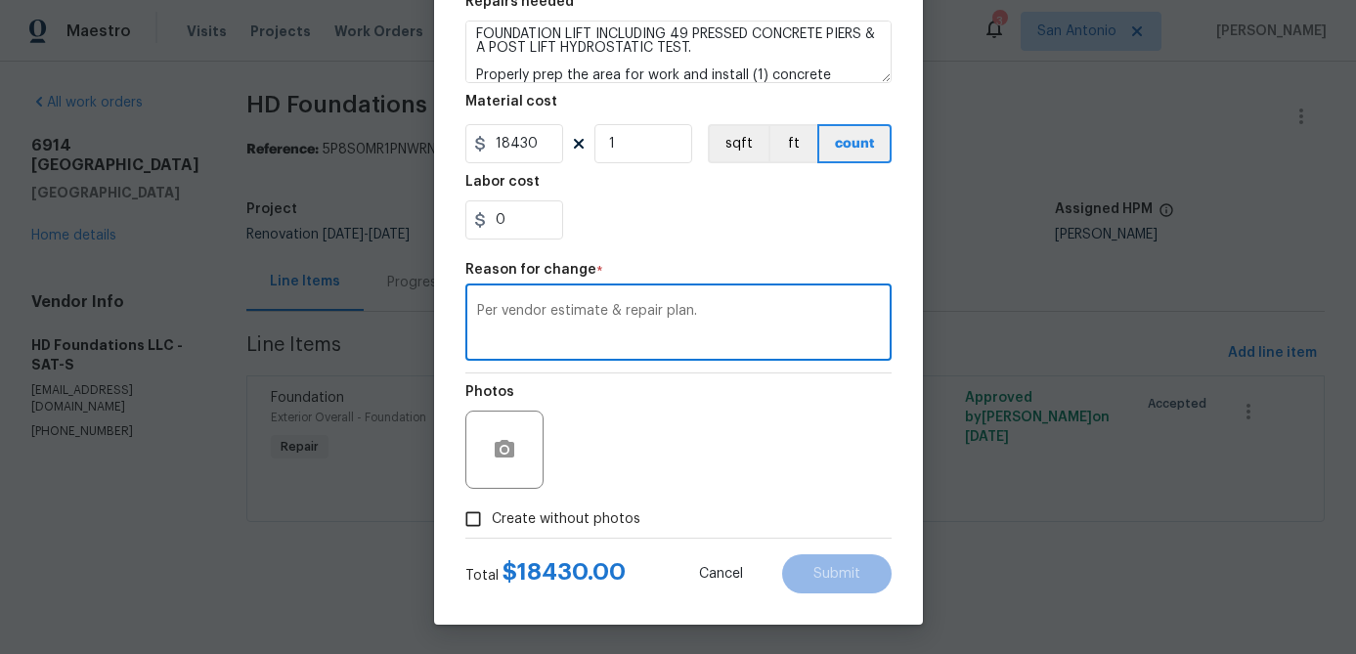
type textarea "Per vendor estimate & repair plan."
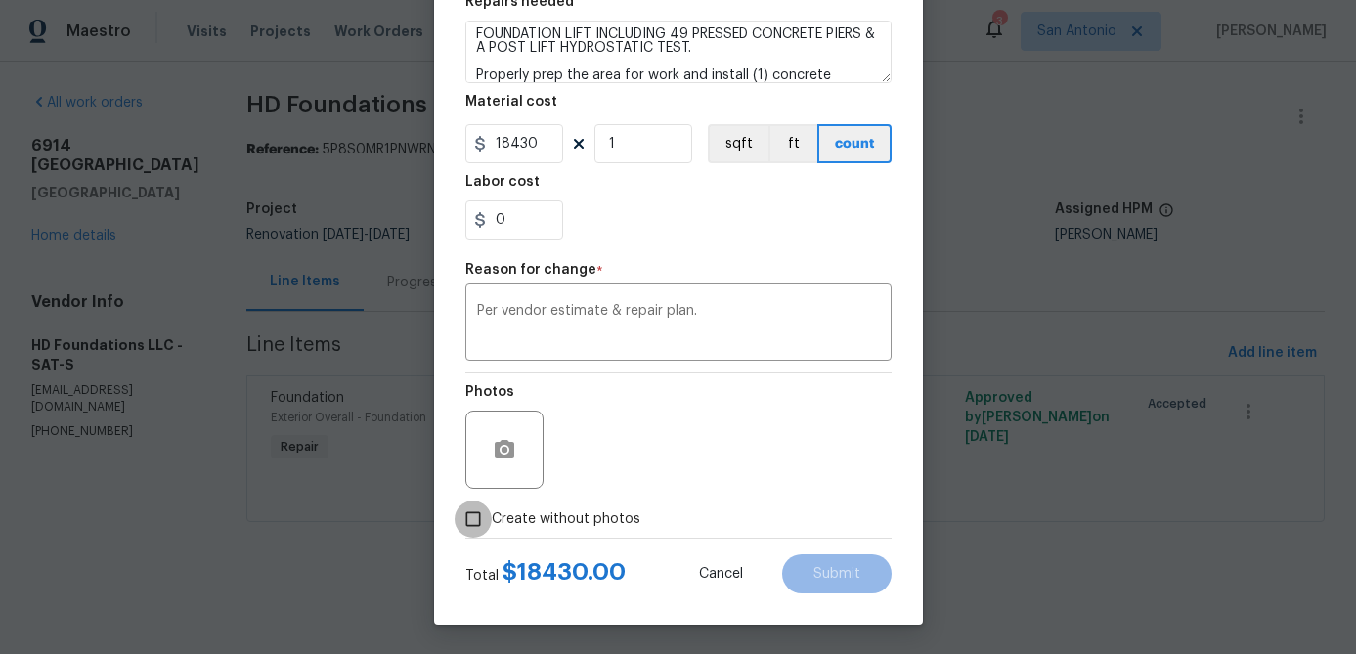
click at [477, 513] on input "Create without photos" at bounding box center [473, 519] width 37 height 37
checkbox input "true"
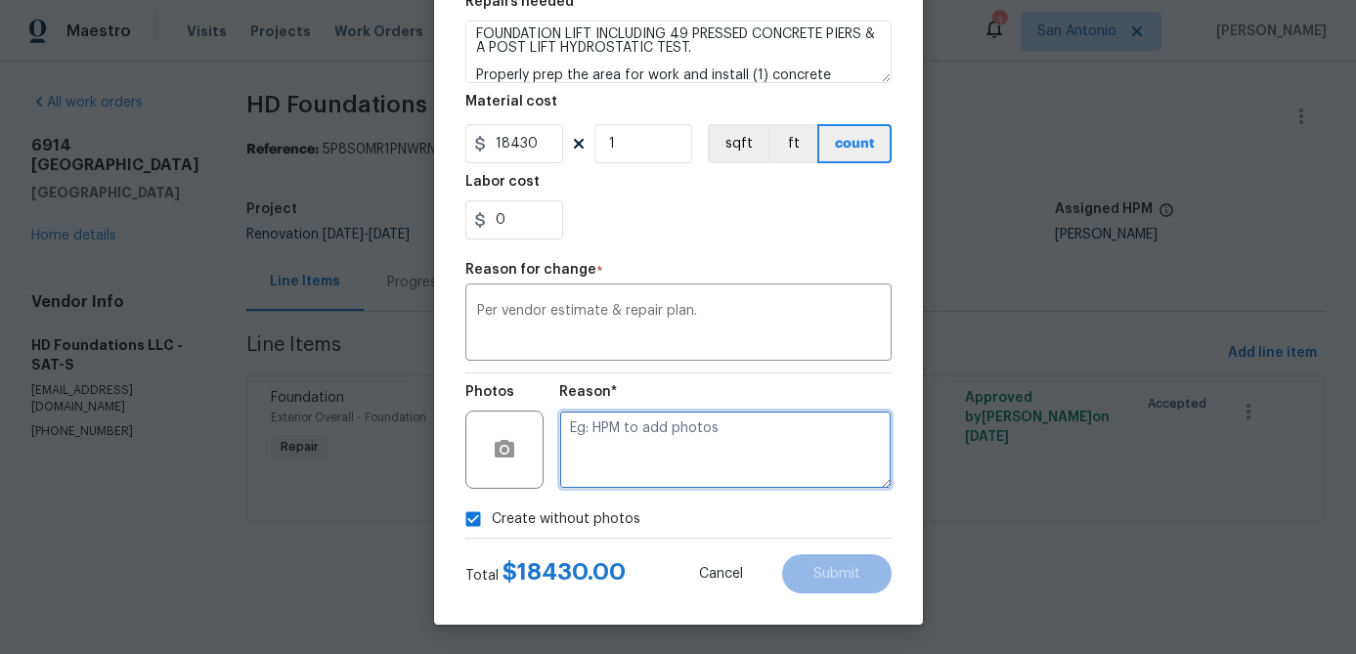
click at [600, 451] on textarea at bounding box center [725, 450] width 332 height 78
type textarea "."
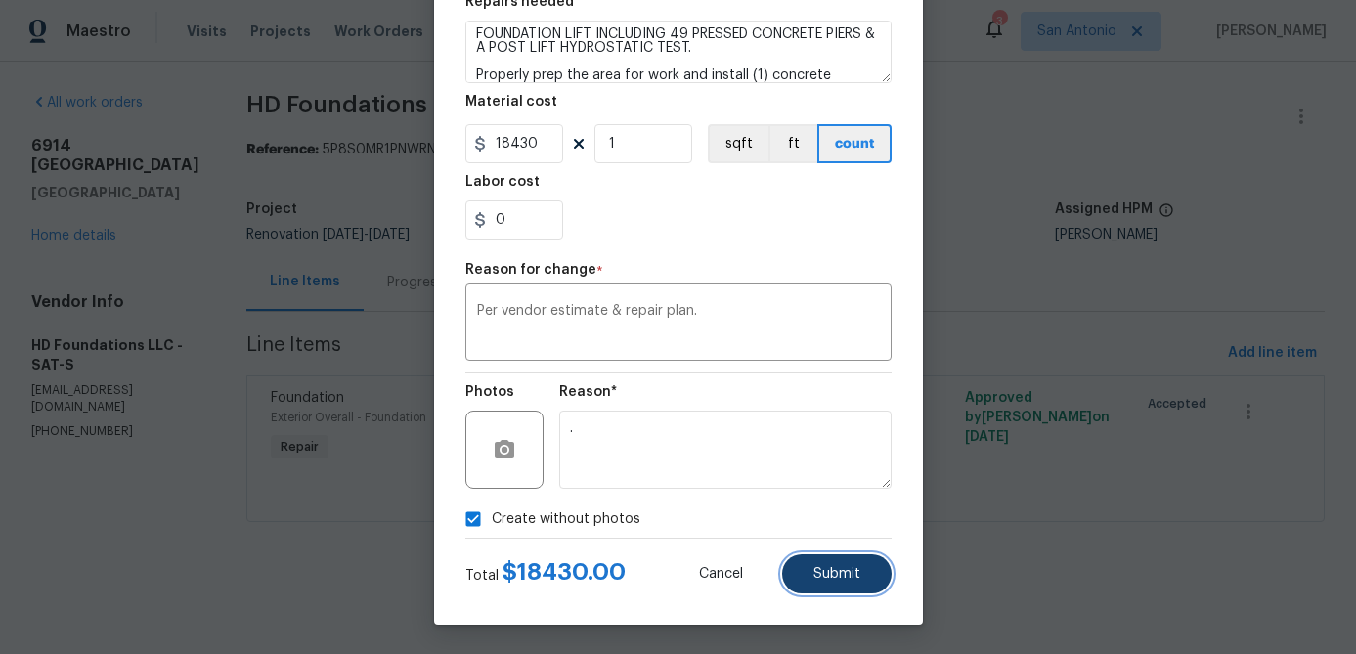
click at [852, 578] on span "Submit" at bounding box center [836, 574] width 47 height 15
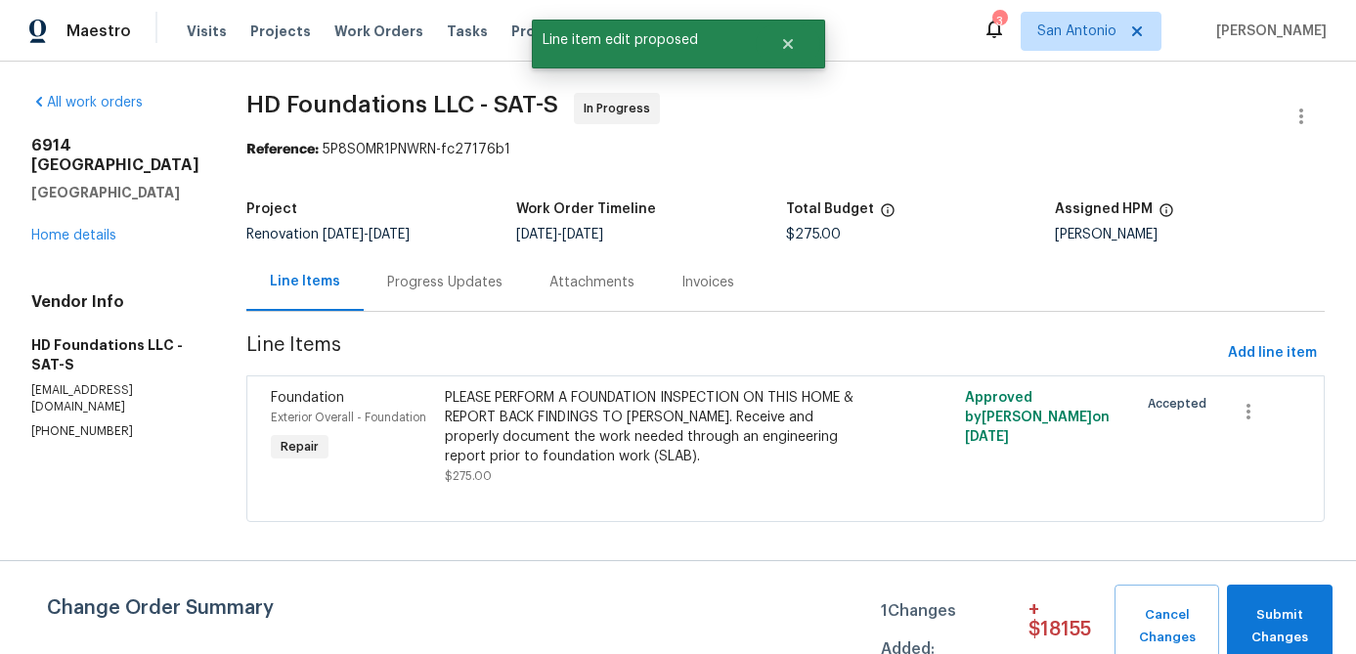
scroll to position [0, 0]
click at [1292, 604] on span "Submit Changes" at bounding box center [1280, 626] width 86 height 45
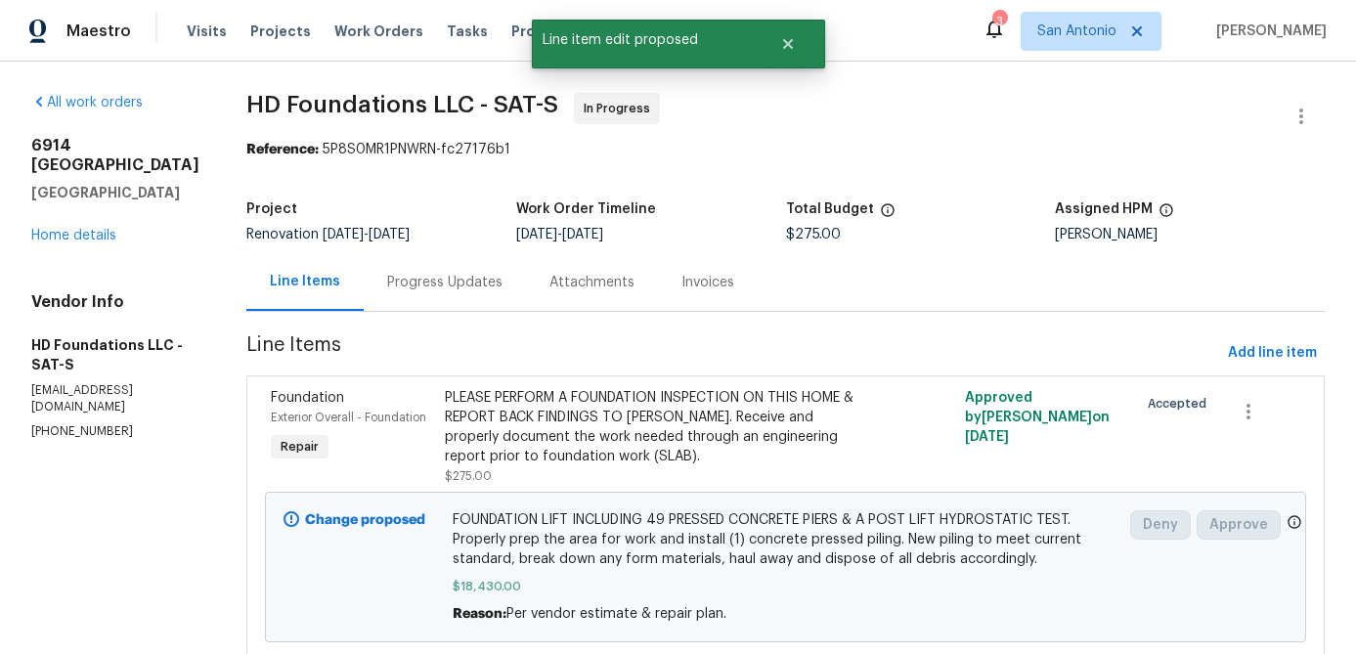
scroll to position [63, 0]
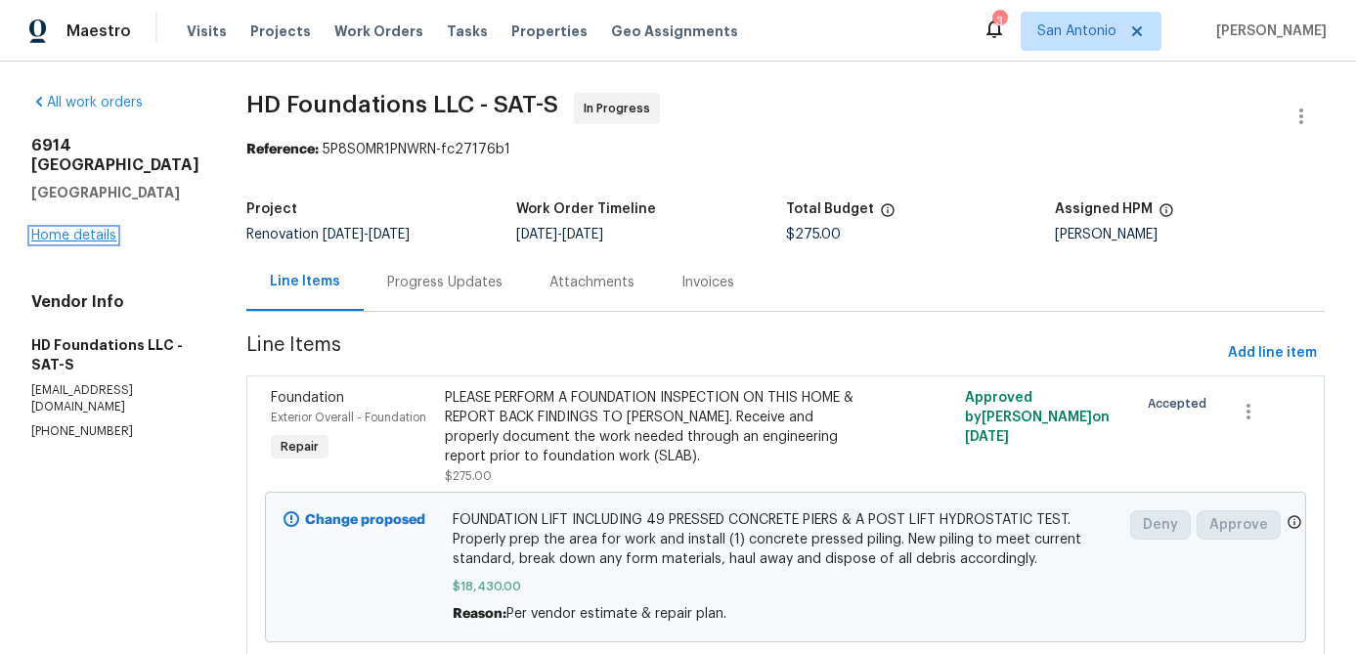
click at [64, 229] on link "Home details" at bounding box center [73, 236] width 85 height 14
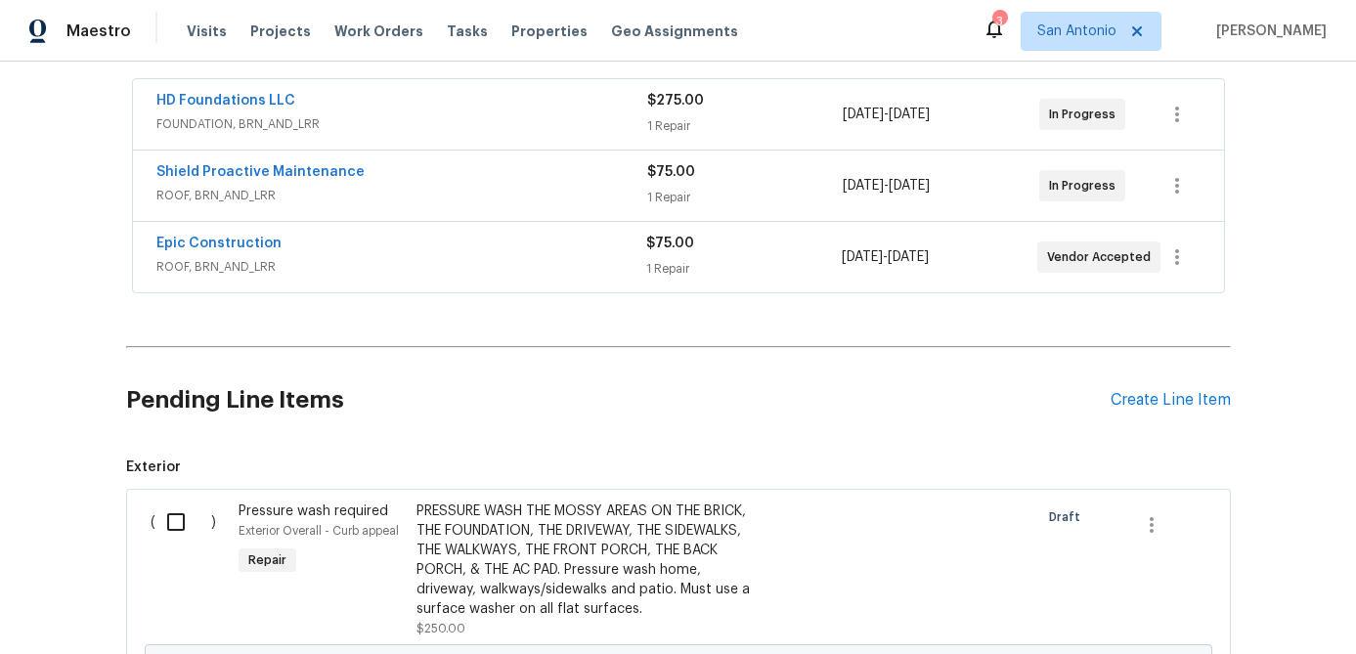
scroll to position [346, 0]
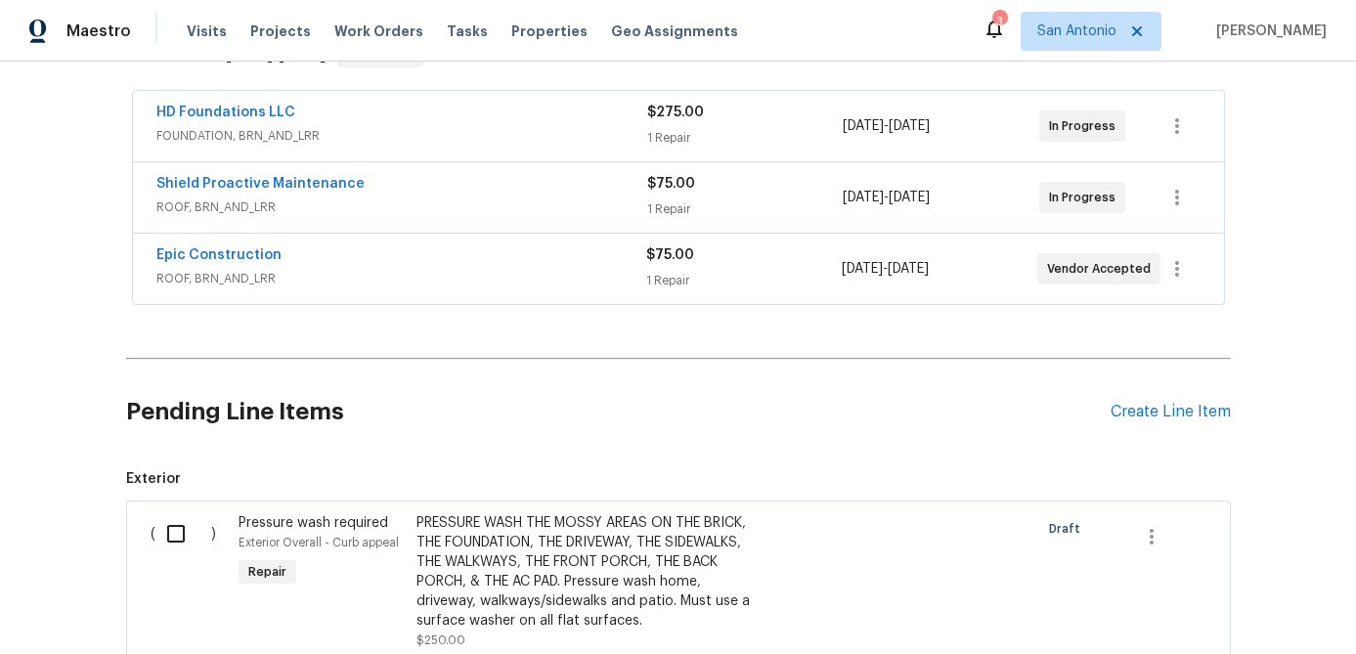
click at [226, 103] on span "HD Foundations LLC" at bounding box center [225, 113] width 139 height 20
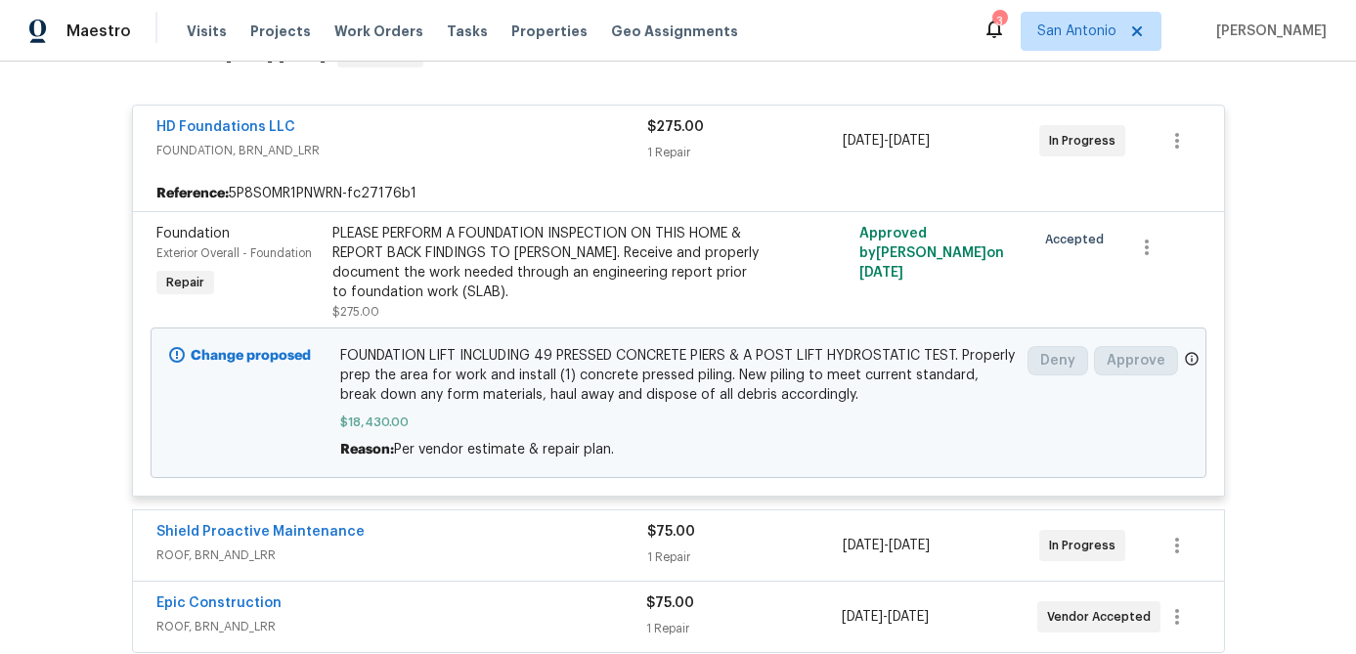
click at [224, 119] on span "HD Foundations LLC" at bounding box center [225, 127] width 139 height 20
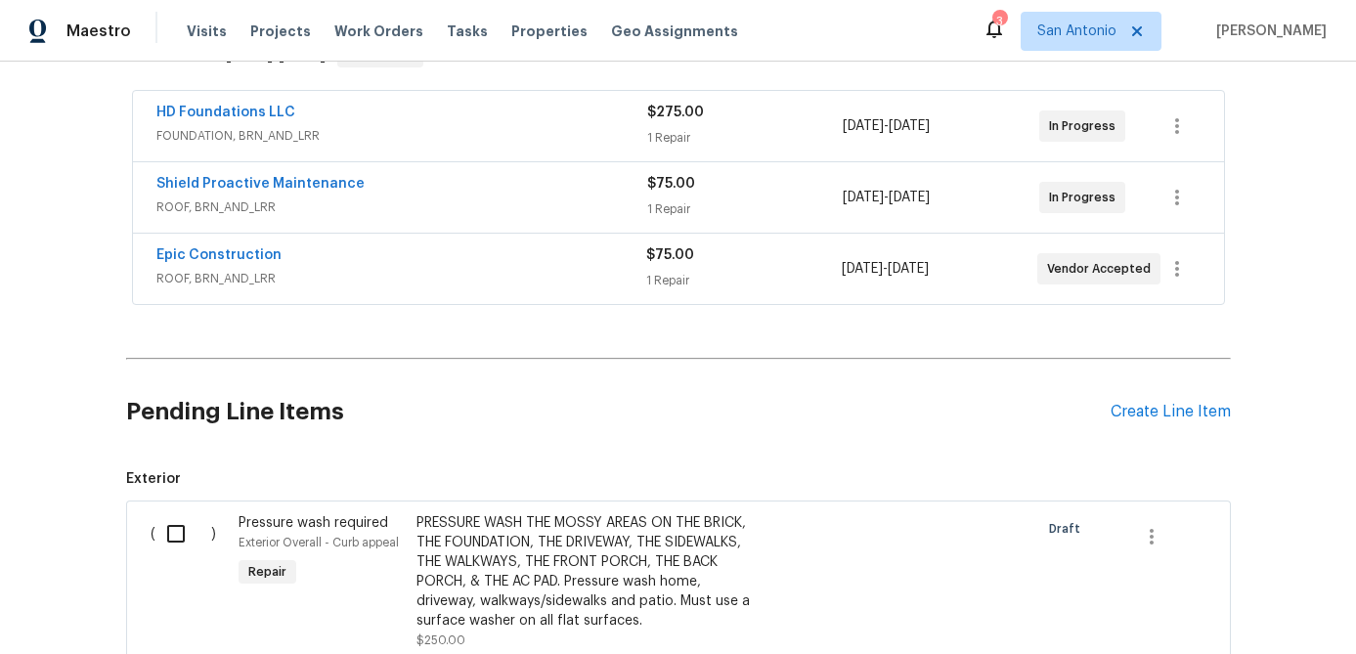
click at [215, 175] on span "Shield Proactive Maintenance" at bounding box center [260, 184] width 208 height 20
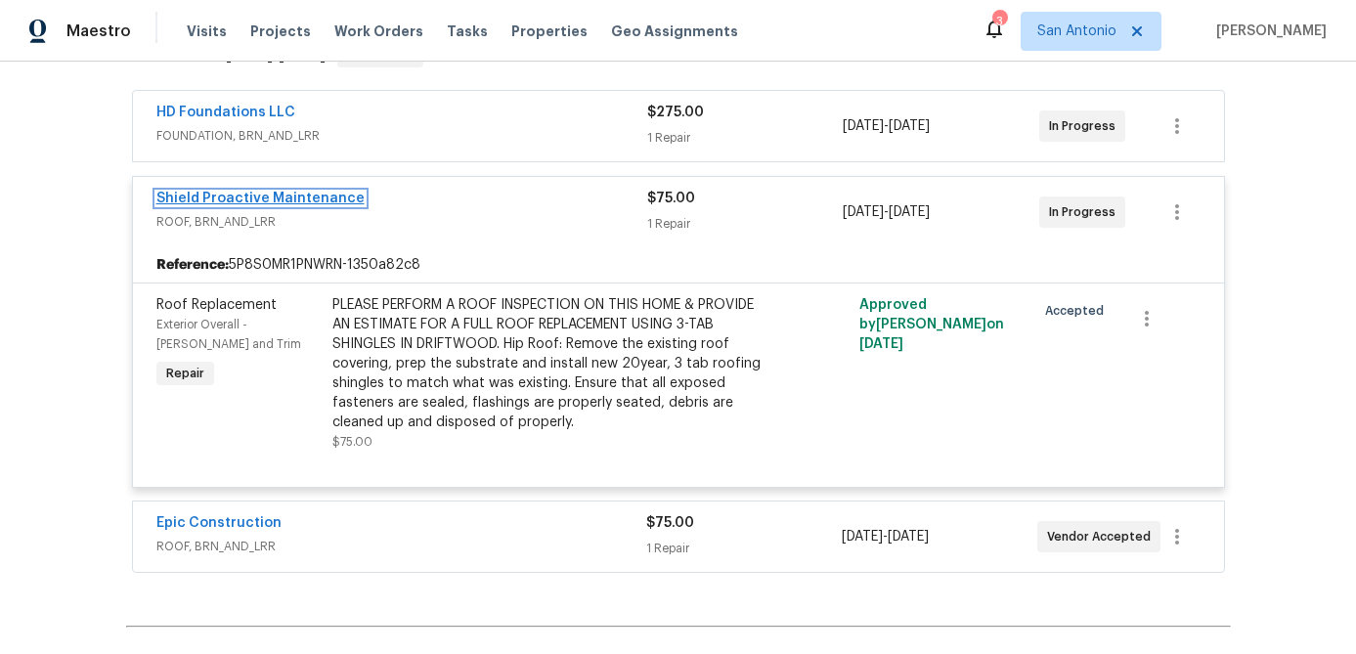
click at [215, 202] on link "Shield Proactive Maintenance" at bounding box center [260, 199] width 208 height 14
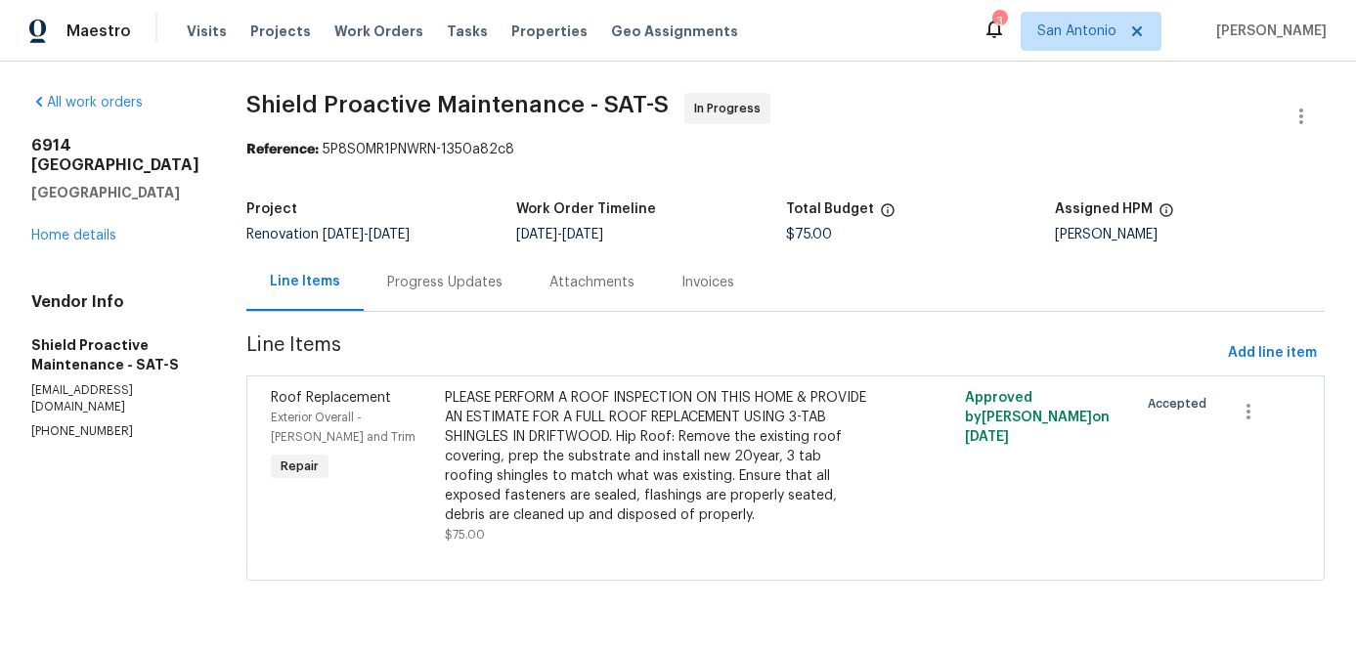
click at [42, 245] on div "6914 Port Bay San Antonio, TX 78242 Home details" at bounding box center [115, 190] width 168 height 109
click at [44, 242] on link "Home details" at bounding box center [73, 236] width 85 height 14
